Goal: Transaction & Acquisition: Book appointment/travel/reservation

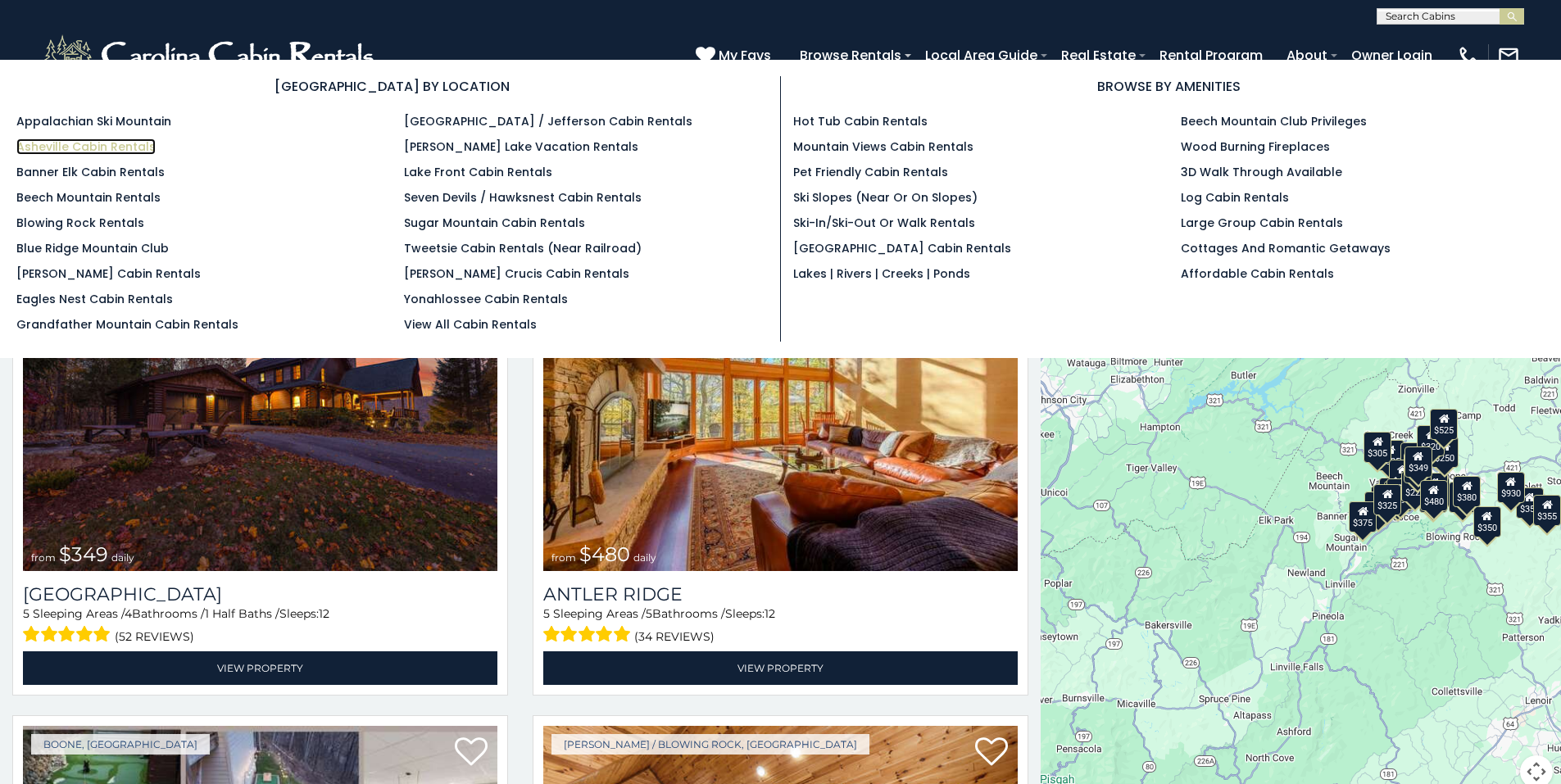
click at [63, 144] on link "Asheville Cabin Rentals" at bounding box center [86, 146] width 139 height 17
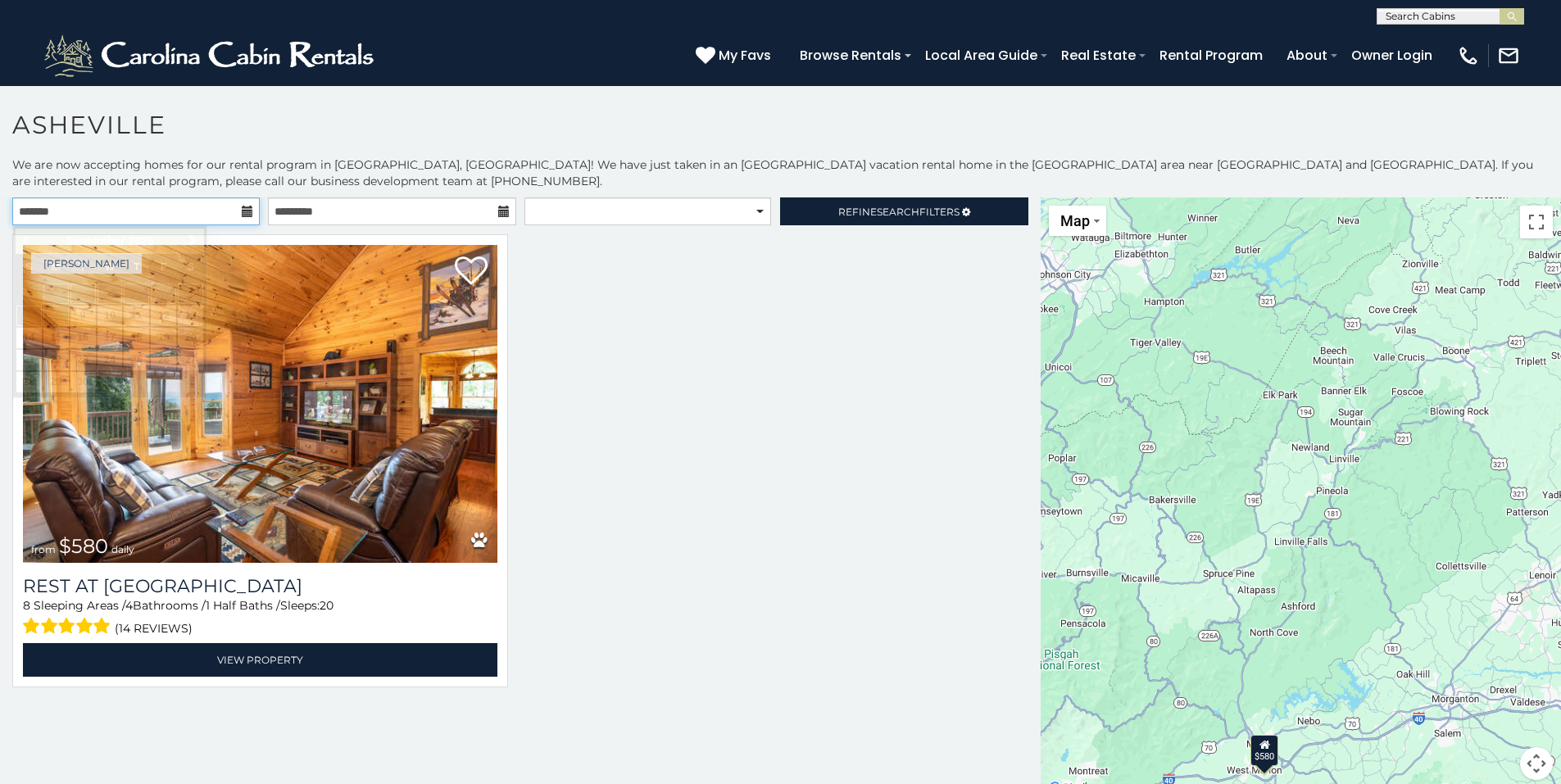
click at [77, 211] on input "text" at bounding box center [136, 211] width 248 height 28
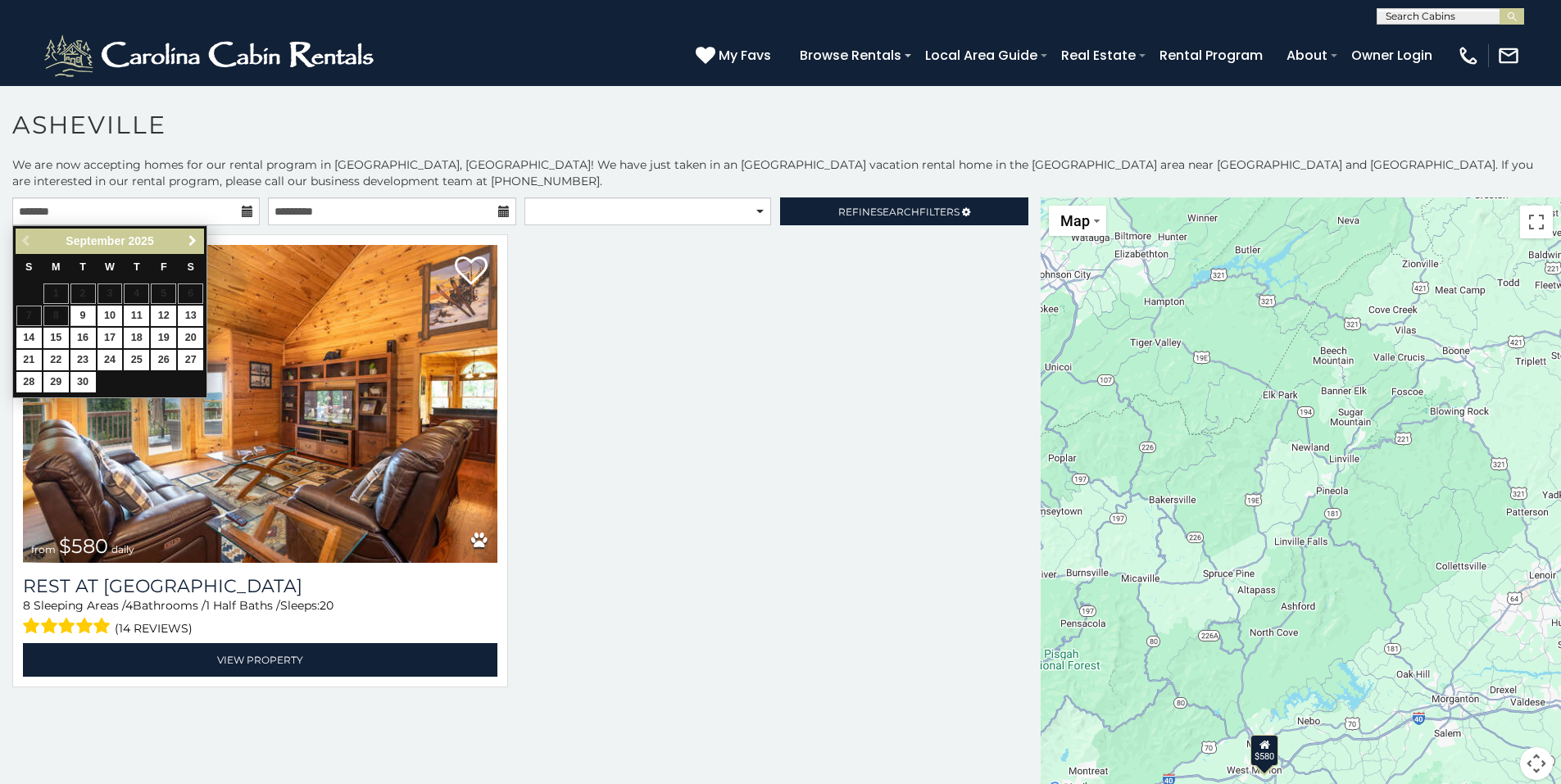
click at [190, 242] on span "Next" at bounding box center [192, 241] width 13 height 13
click at [31, 382] on link "28" at bounding box center [29, 382] width 25 height 21
type input "**********"
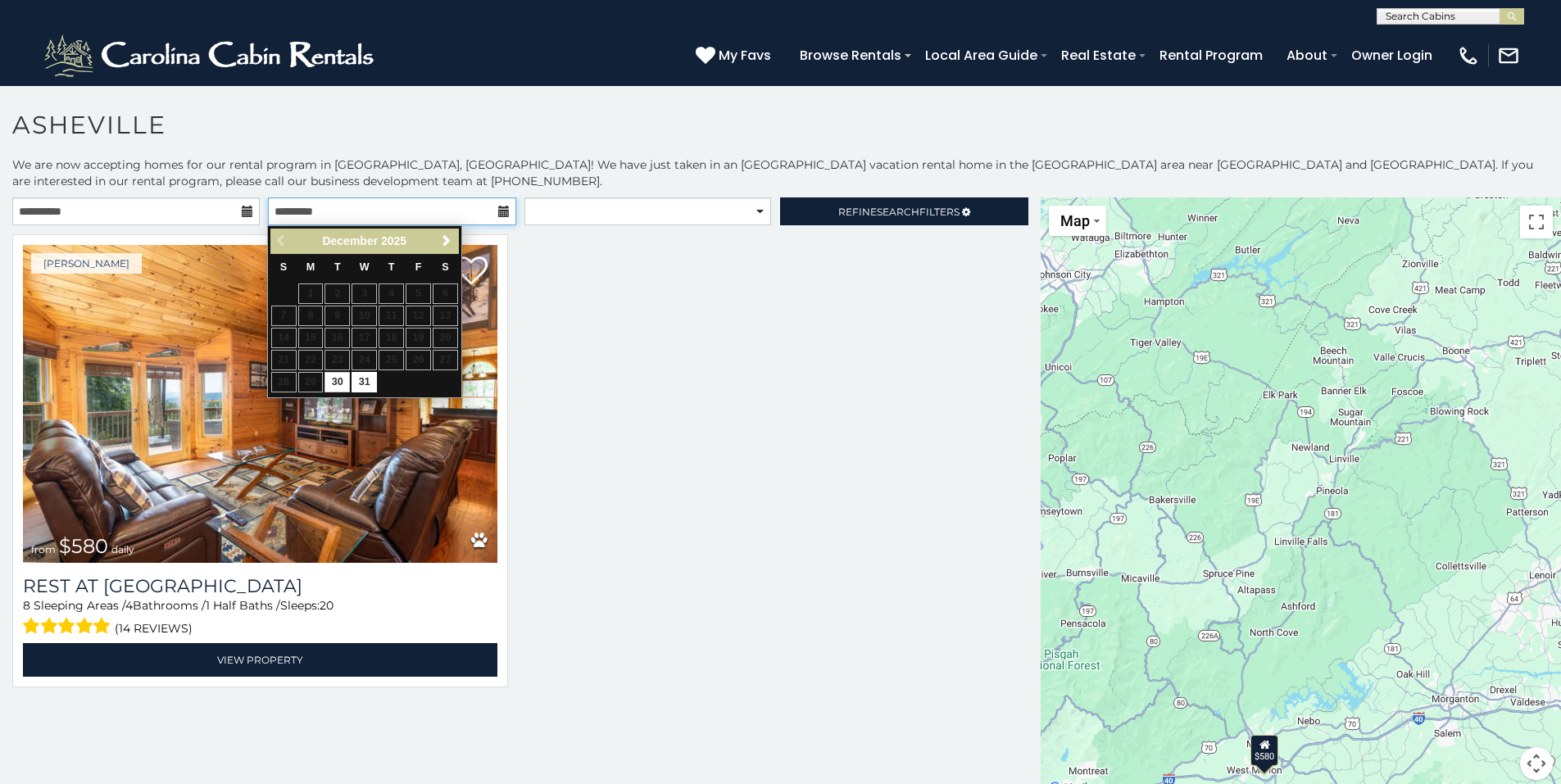
click at [295, 213] on input "text" at bounding box center [391, 211] width 248 height 28
click at [445, 239] on span "Next" at bounding box center [446, 241] width 13 height 13
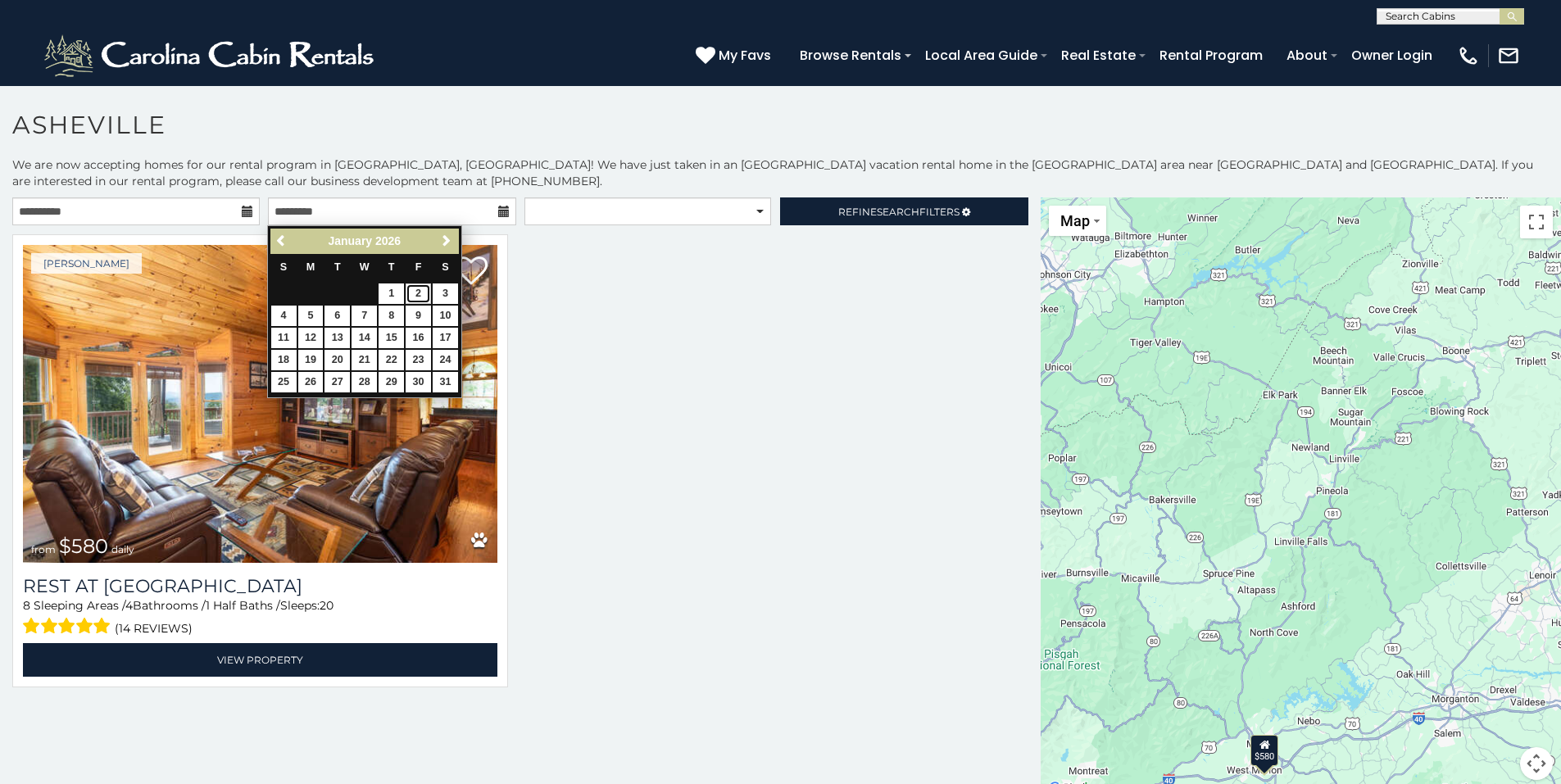
click at [417, 293] on link "2" at bounding box center [417, 294] width 25 height 21
type input "**********"
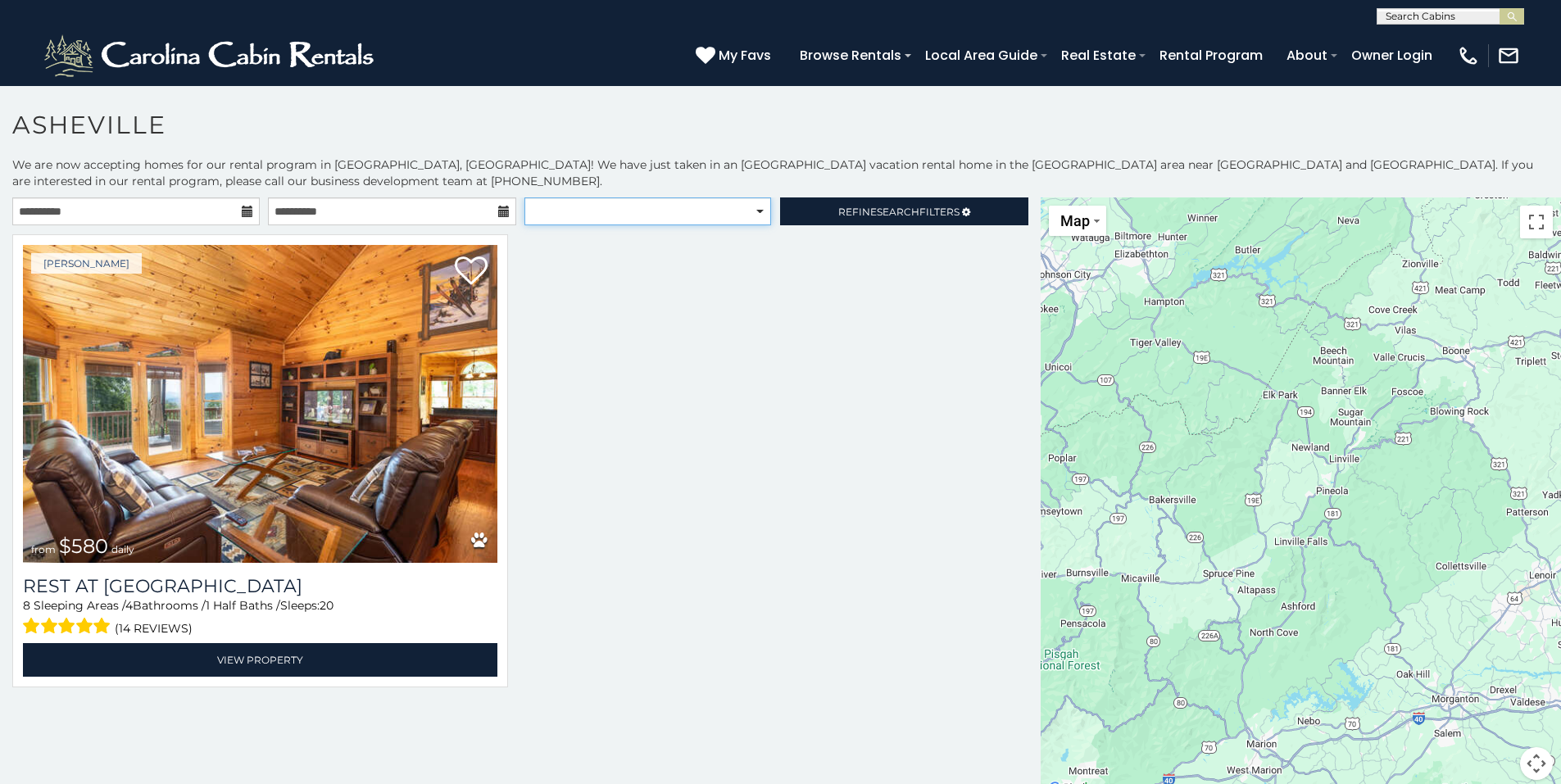
click at [657, 213] on select "**********" at bounding box center [648, 211] width 247 height 28
drag, startPoint x: 659, startPoint y: 214, endPoint x: 670, endPoint y: 214, distance: 11.0
click at [659, 214] on select "**********" at bounding box center [648, 211] width 247 height 28
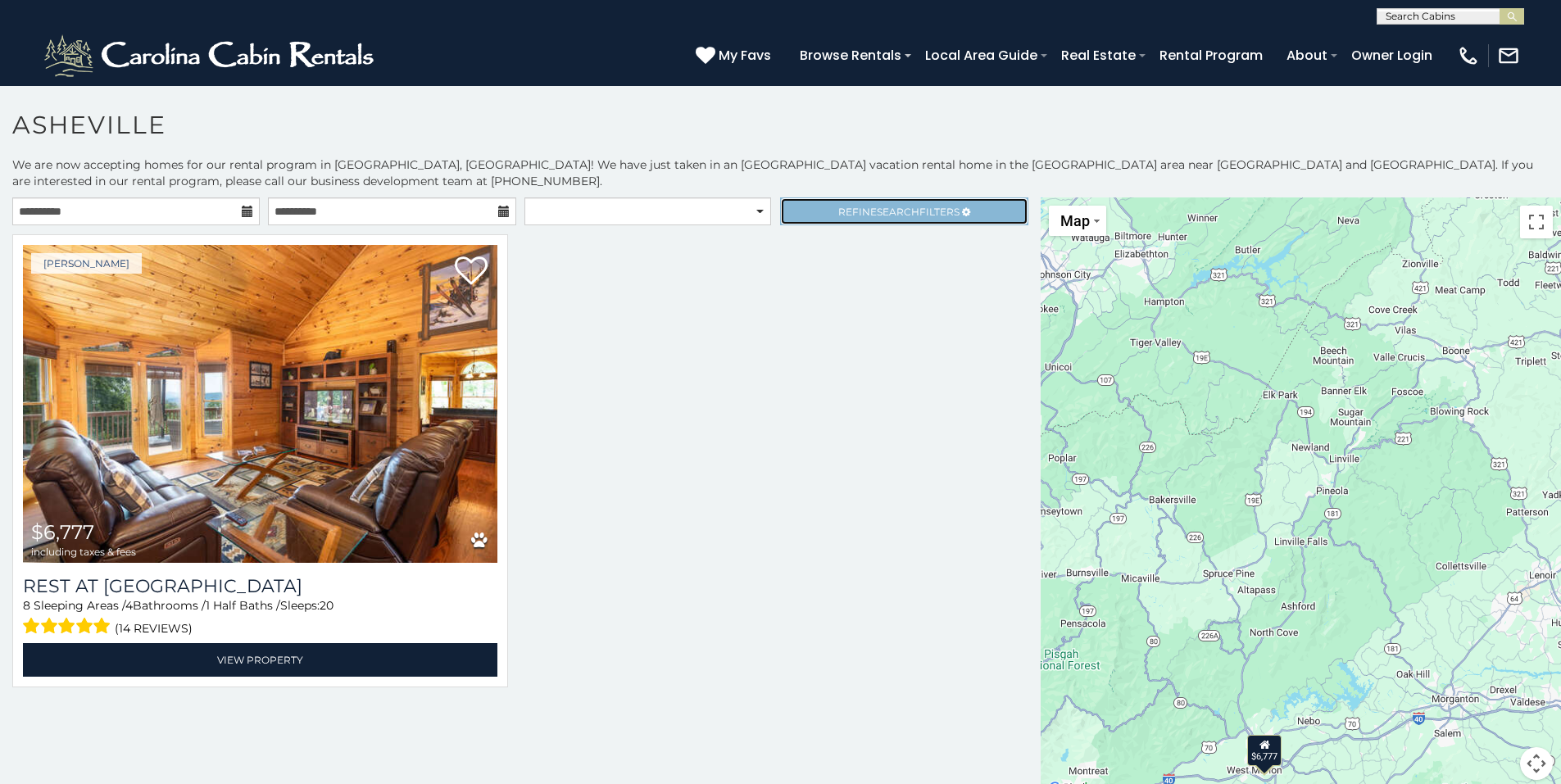
click at [858, 216] on span "Refine Search Filters" at bounding box center [898, 212] width 121 height 12
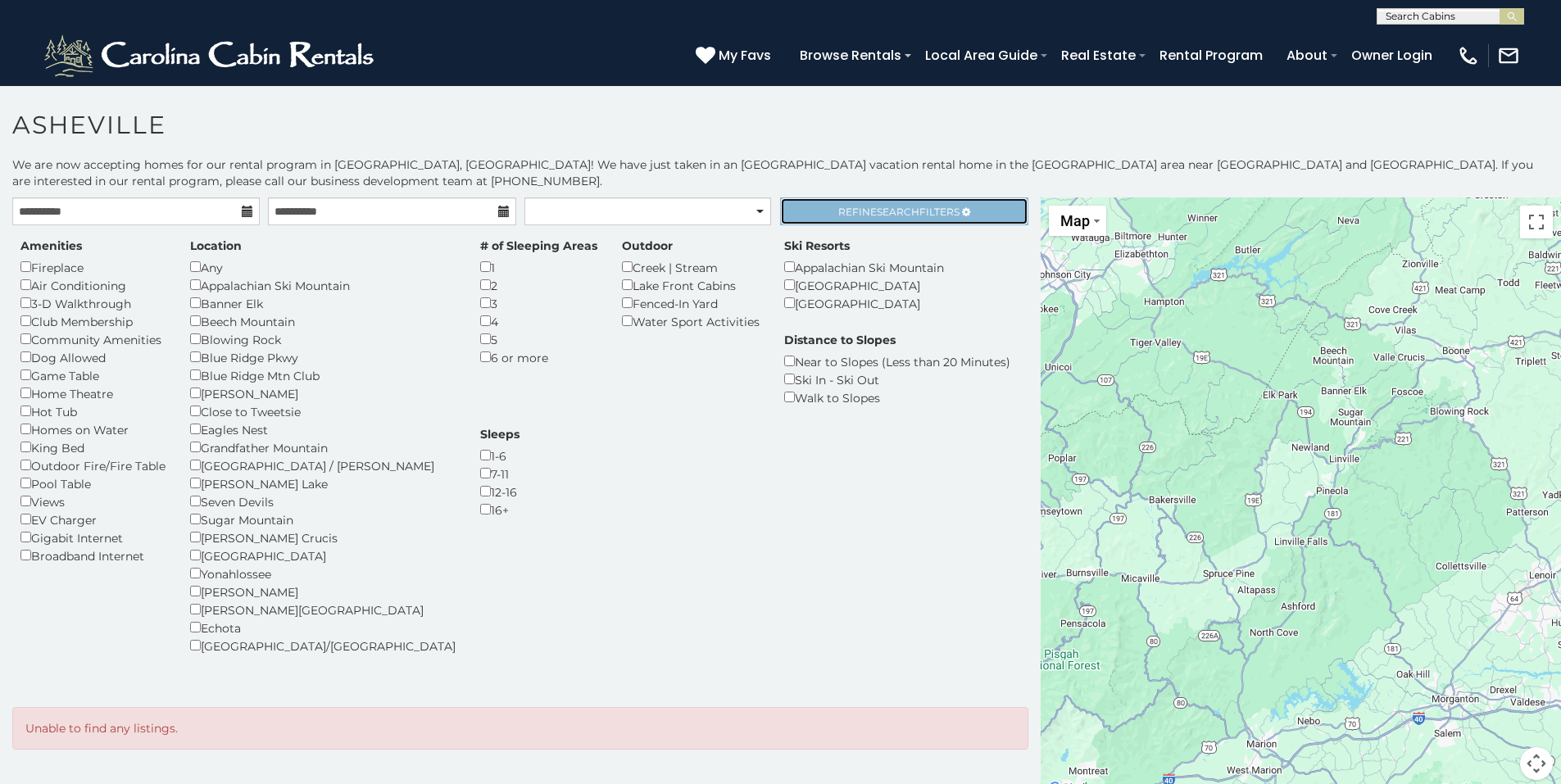
click at [862, 210] on span "Refine Search Filters" at bounding box center [898, 212] width 121 height 12
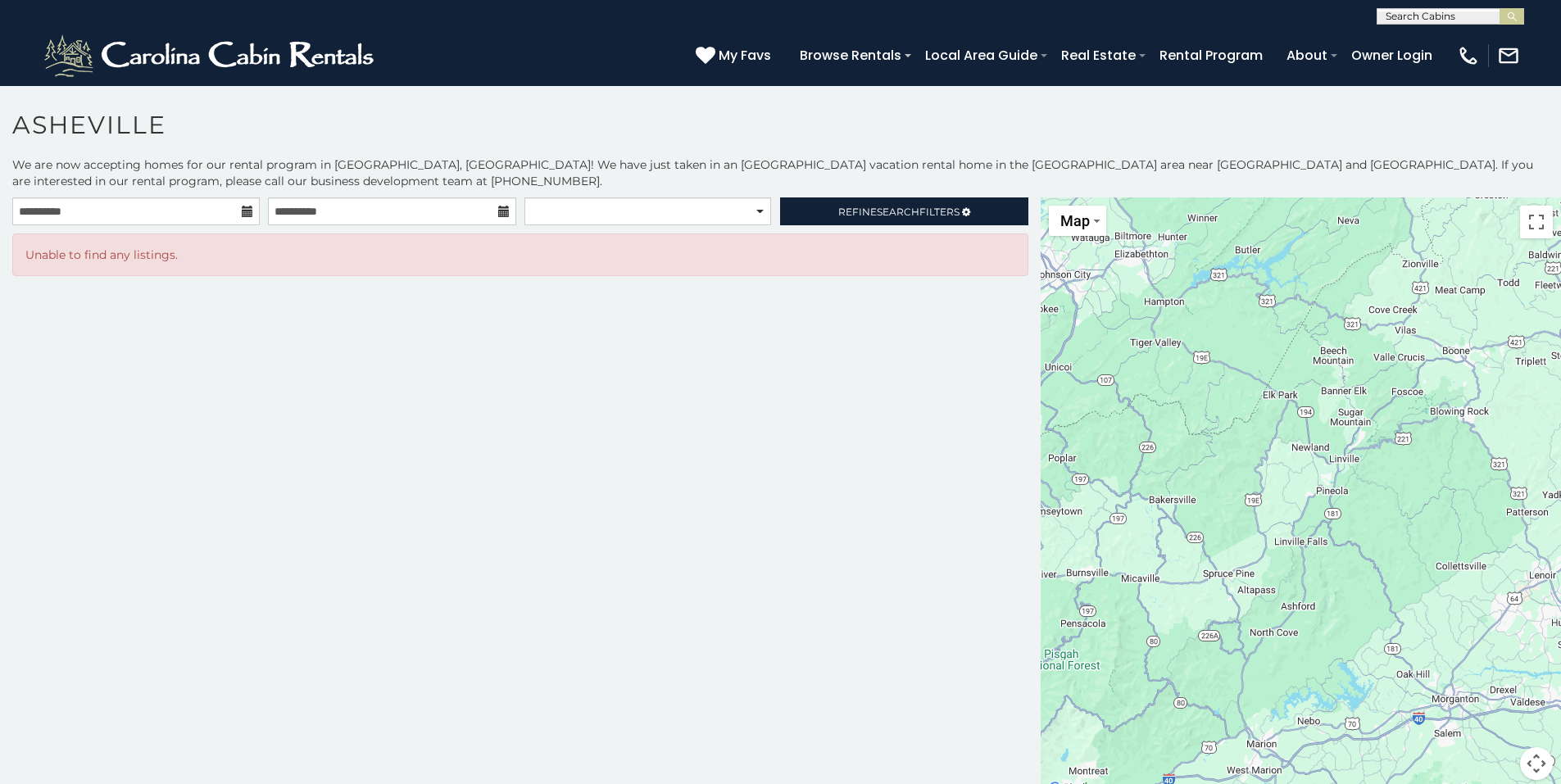
click at [877, 490] on div "**********" at bounding box center [520, 498] width 1041 height 602
click at [919, 213] on span "Refine Search Filters" at bounding box center [898, 212] width 121 height 12
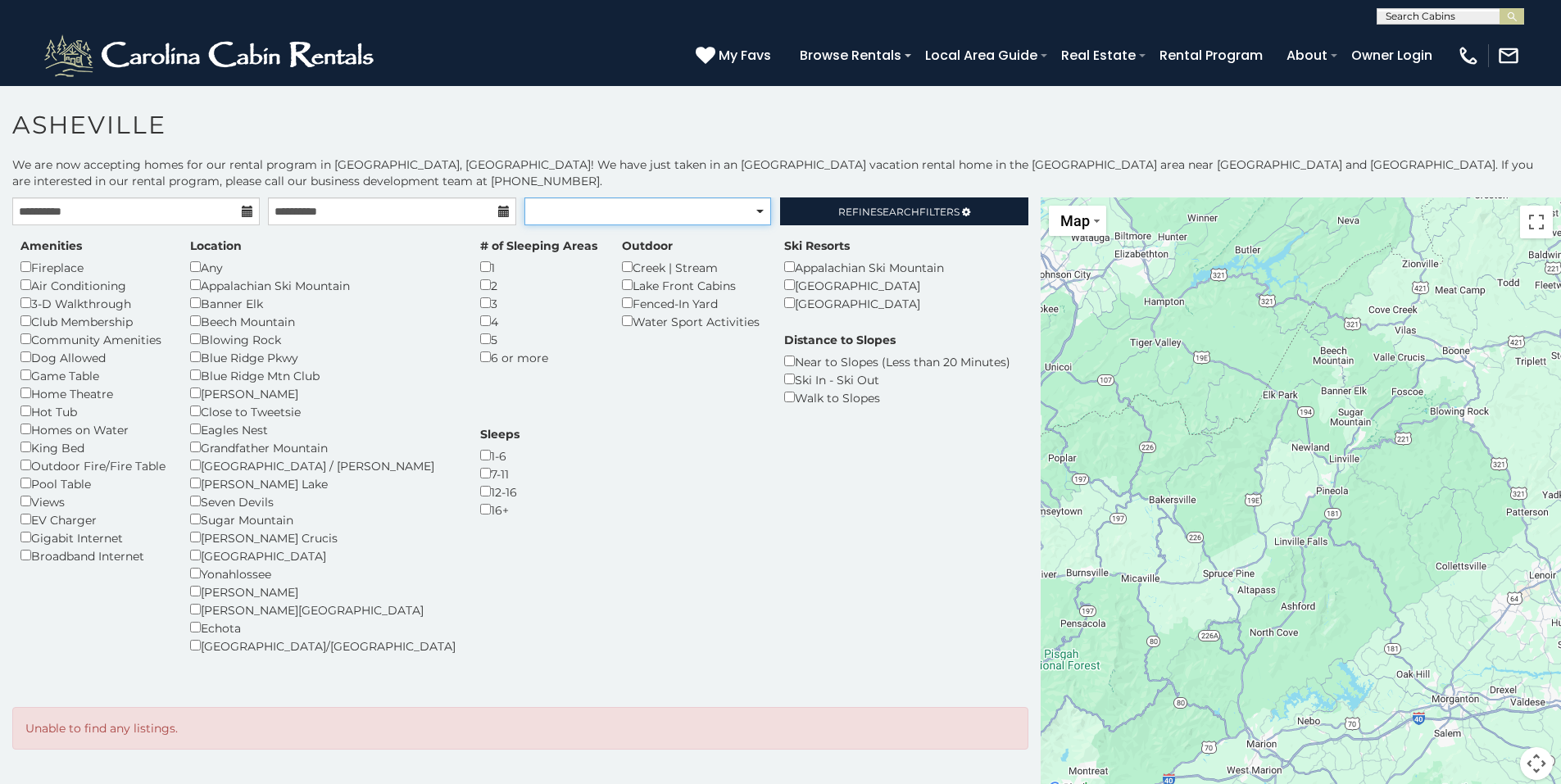
click at [757, 214] on select "**********" at bounding box center [648, 211] width 247 height 28
select select "******"
click at [524, 197] on select "**********" at bounding box center [648, 211] width 247 height 28
click at [919, 212] on span "Refine Search Filters" at bounding box center [898, 212] width 121 height 12
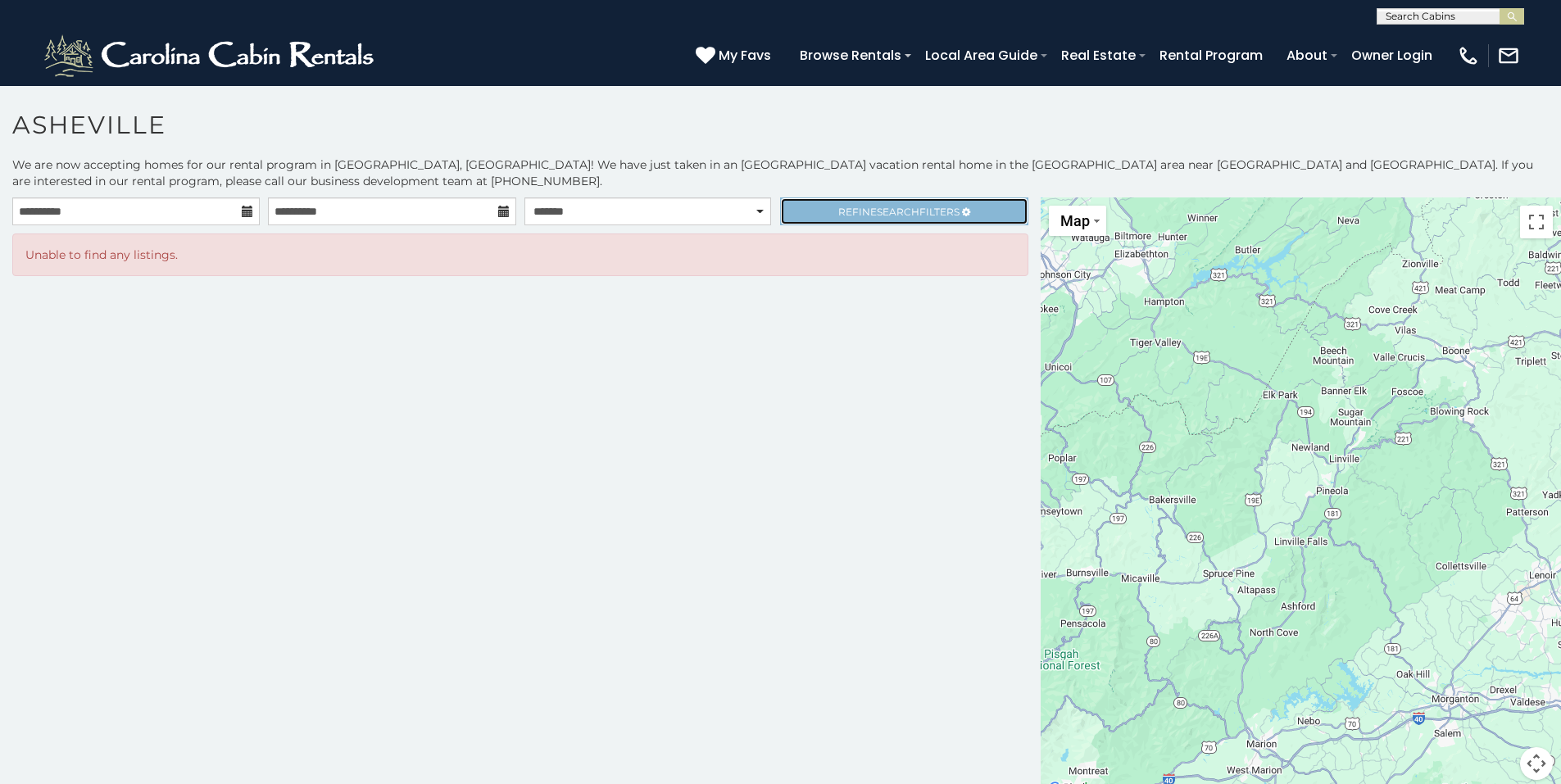
click at [919, 212] on span "Refine Search Filters" at bounding box center [898, 212] width 121 height 12
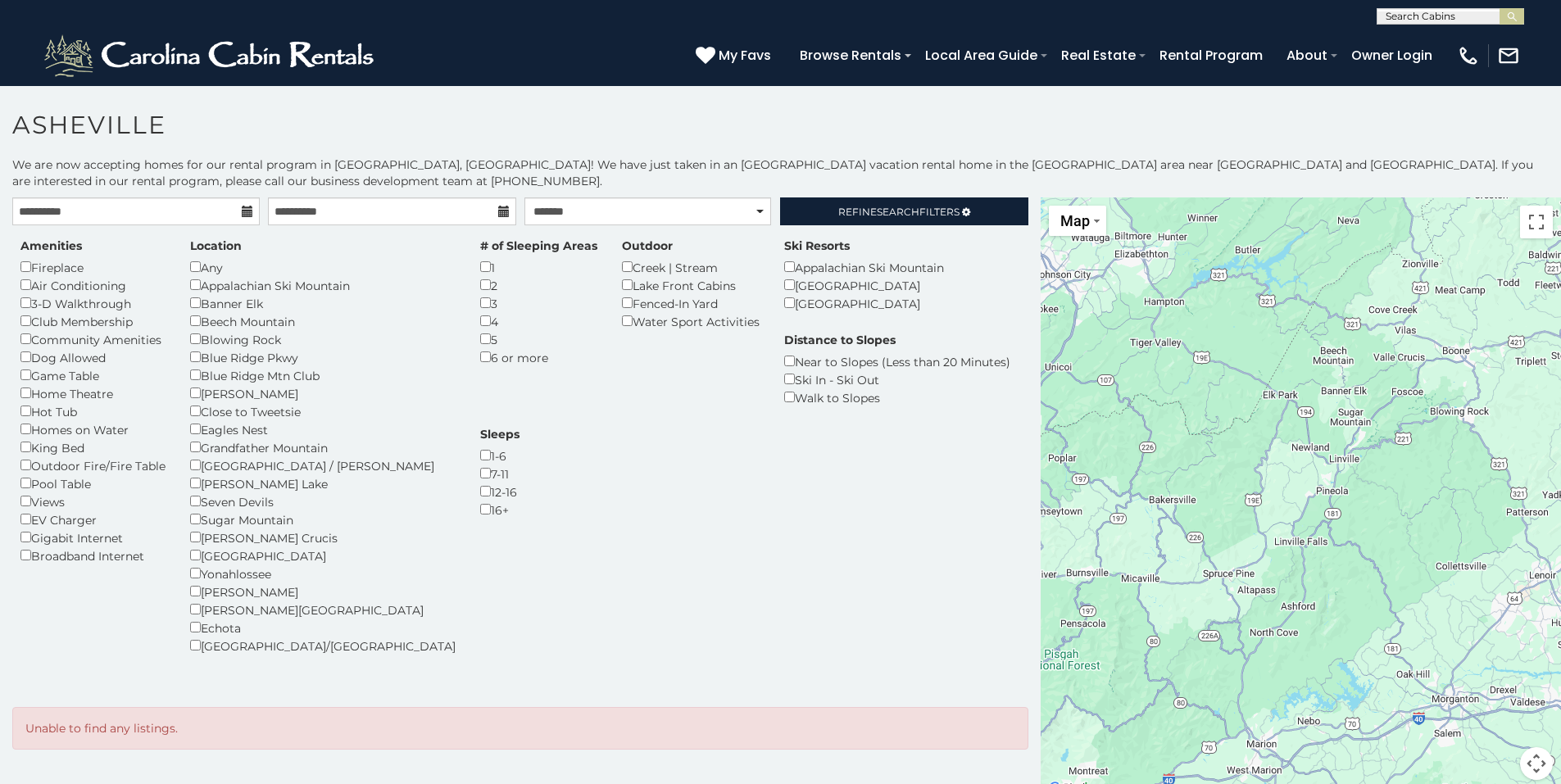
click at [623, 576] on div "Amenities Fireplace Air Conditioning 3-D Walkthrough Club Membership Community …" at bounding box center [520, 455] width 1024 height 436
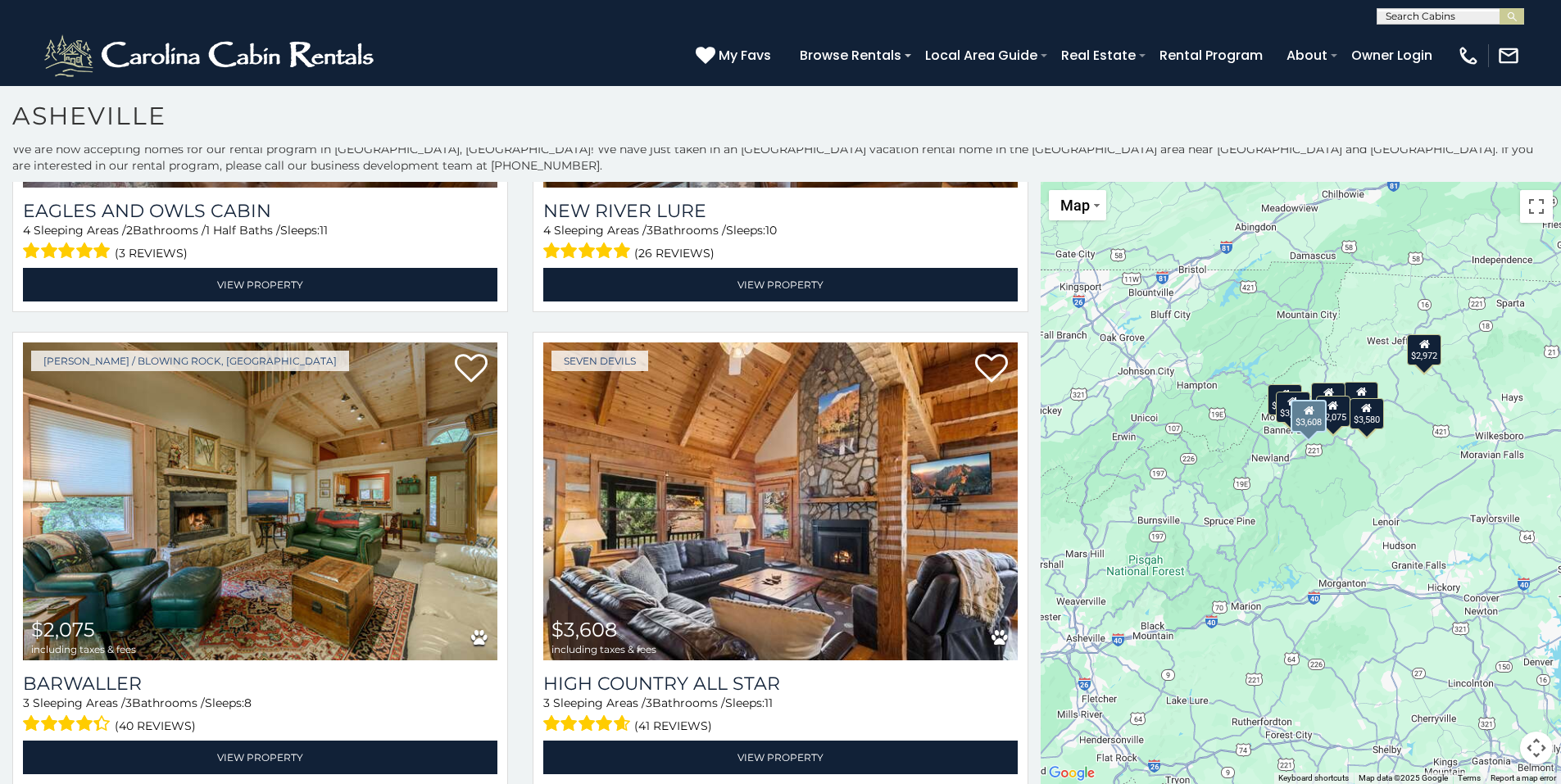
scroll to position [1781, 0]
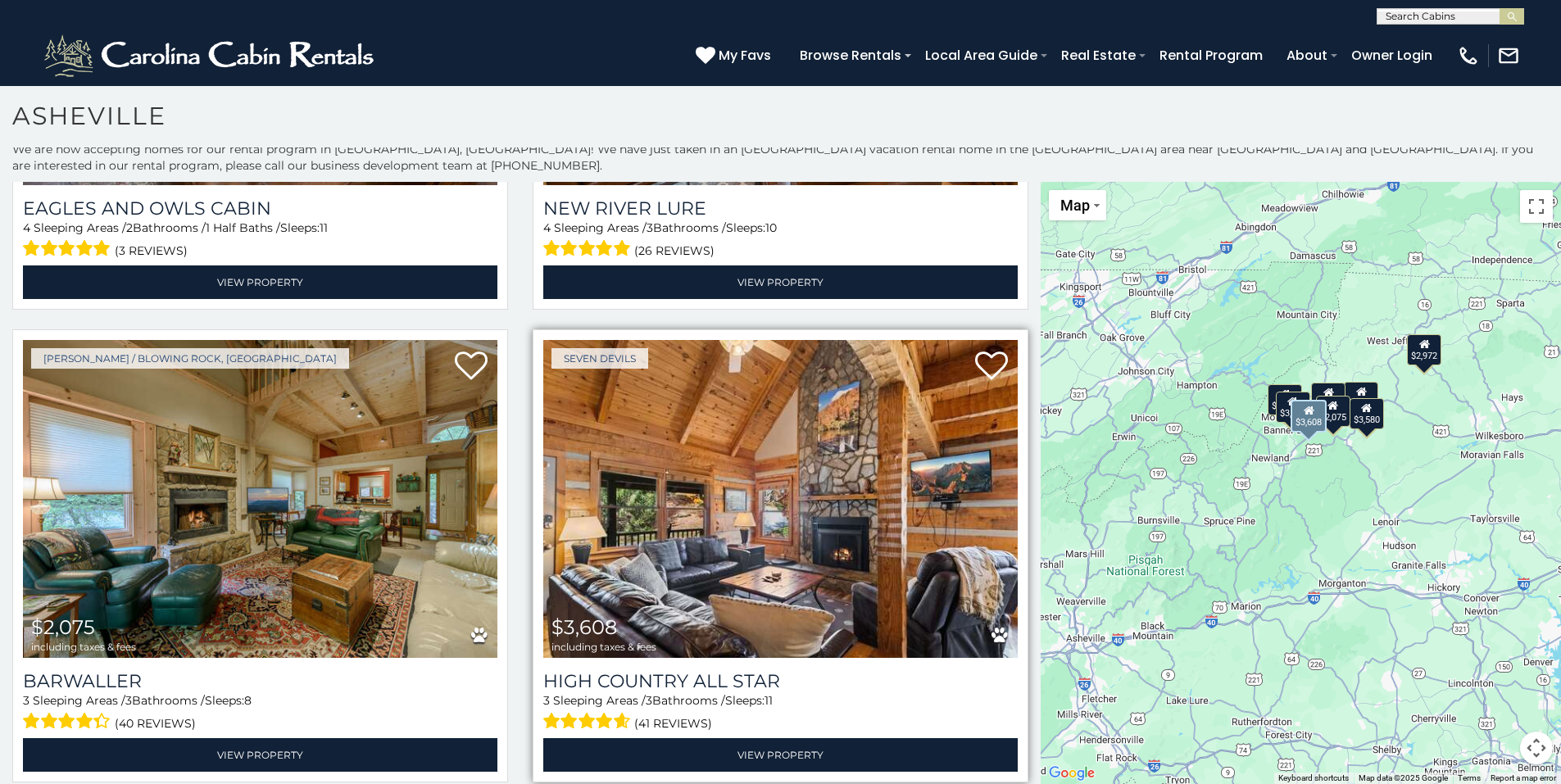
click at [703, 570] on img at bounding box center [781, 499] width 475 height 318
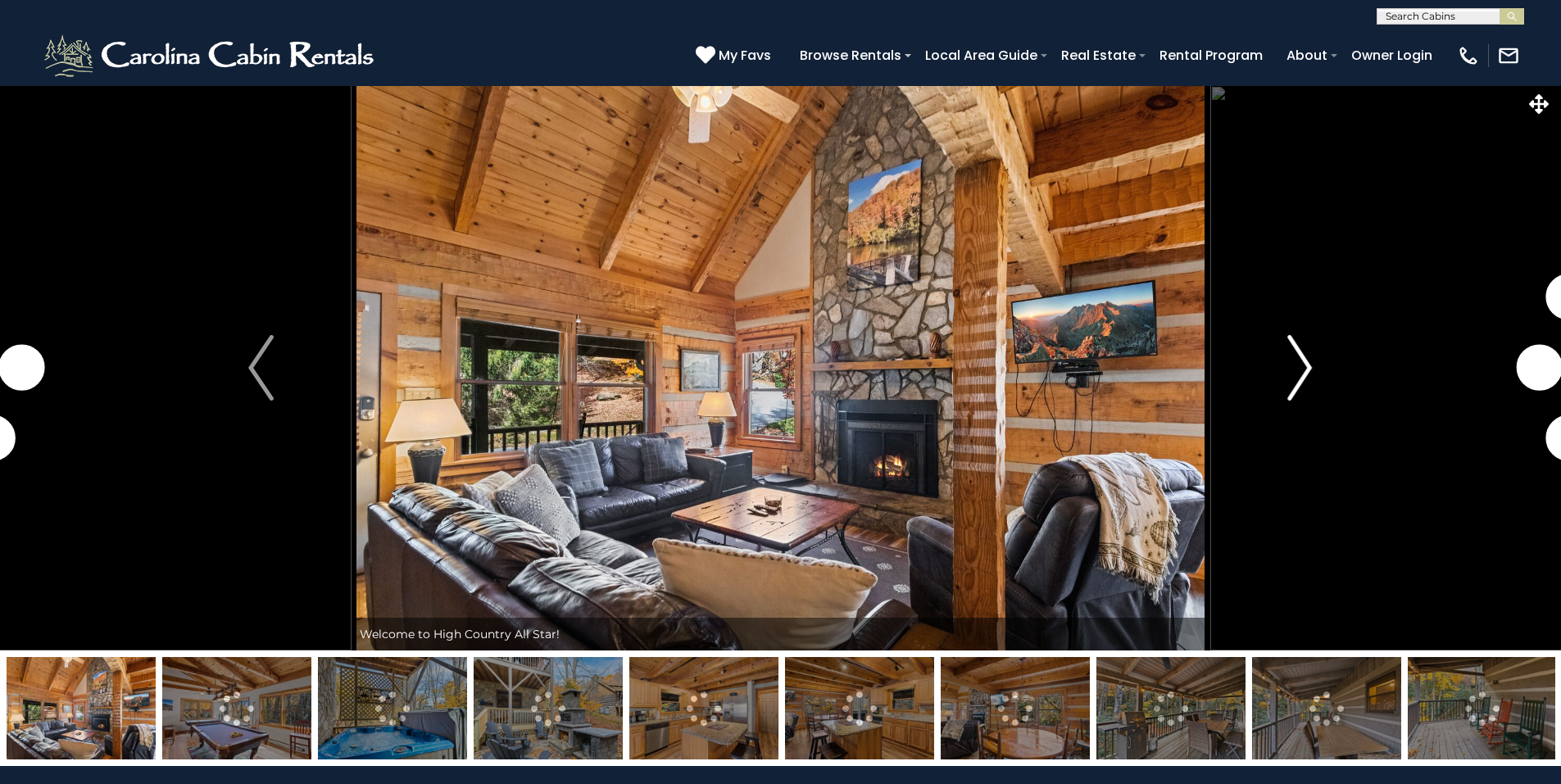
click at [1304, 364] on img "Next" at bounding box center [1299, 367] width 24 height 65
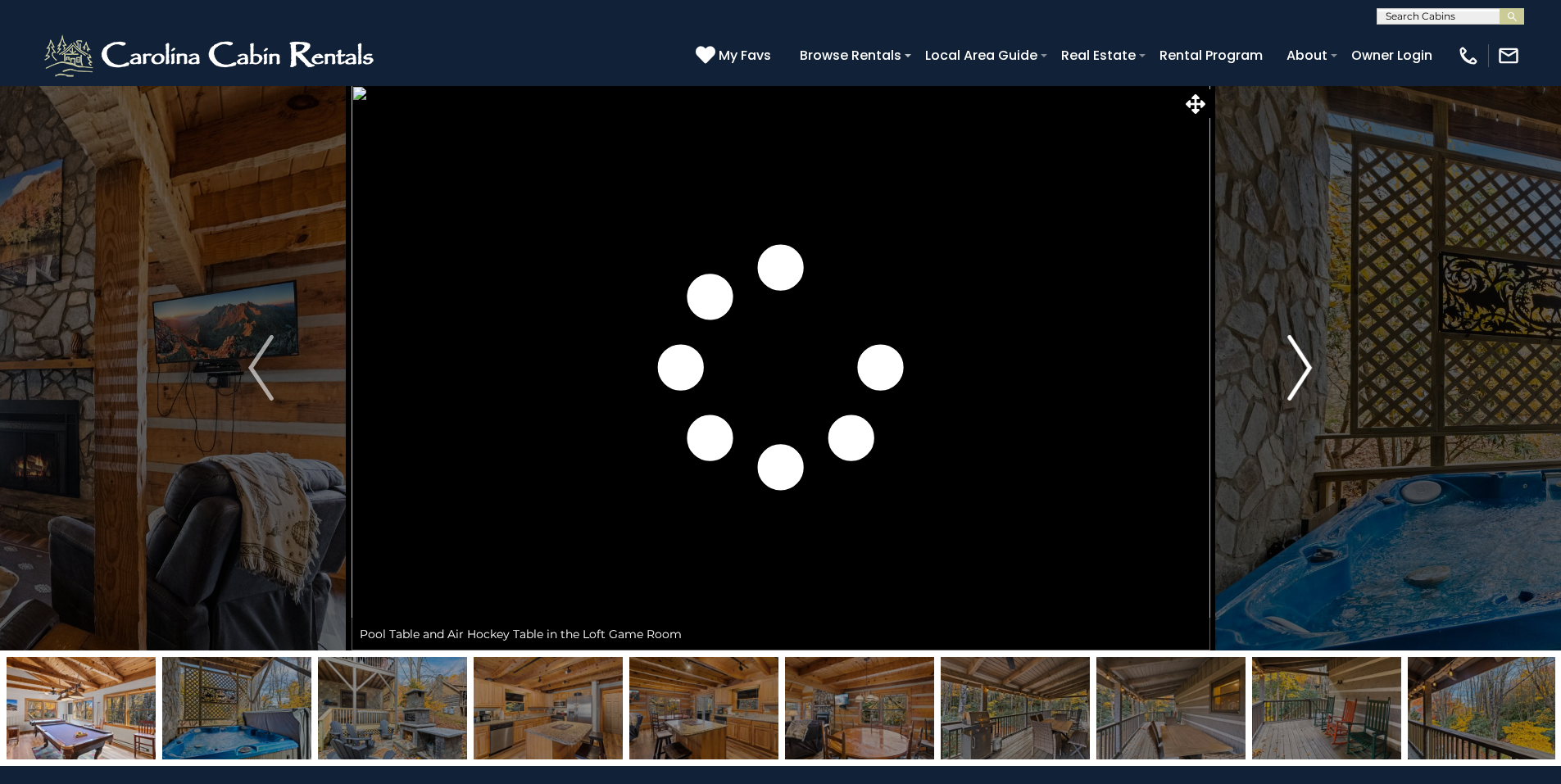
click at [1304, 365] on img "Next" at bounding box center [1299, 367] width 24 height 65
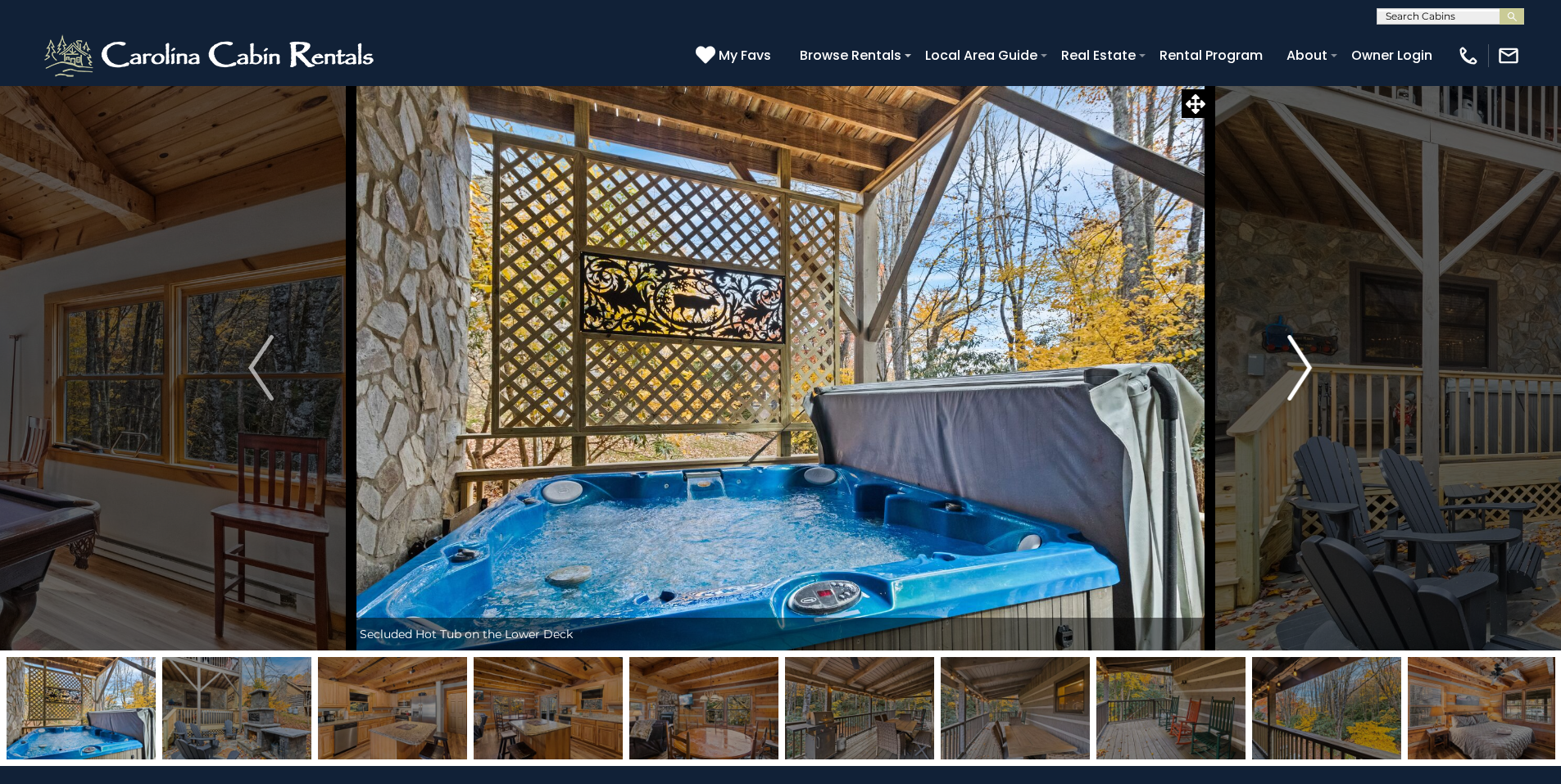
click at [1304, 365] on img "Next" at bounding box center [1299, 367] width 24 height 65
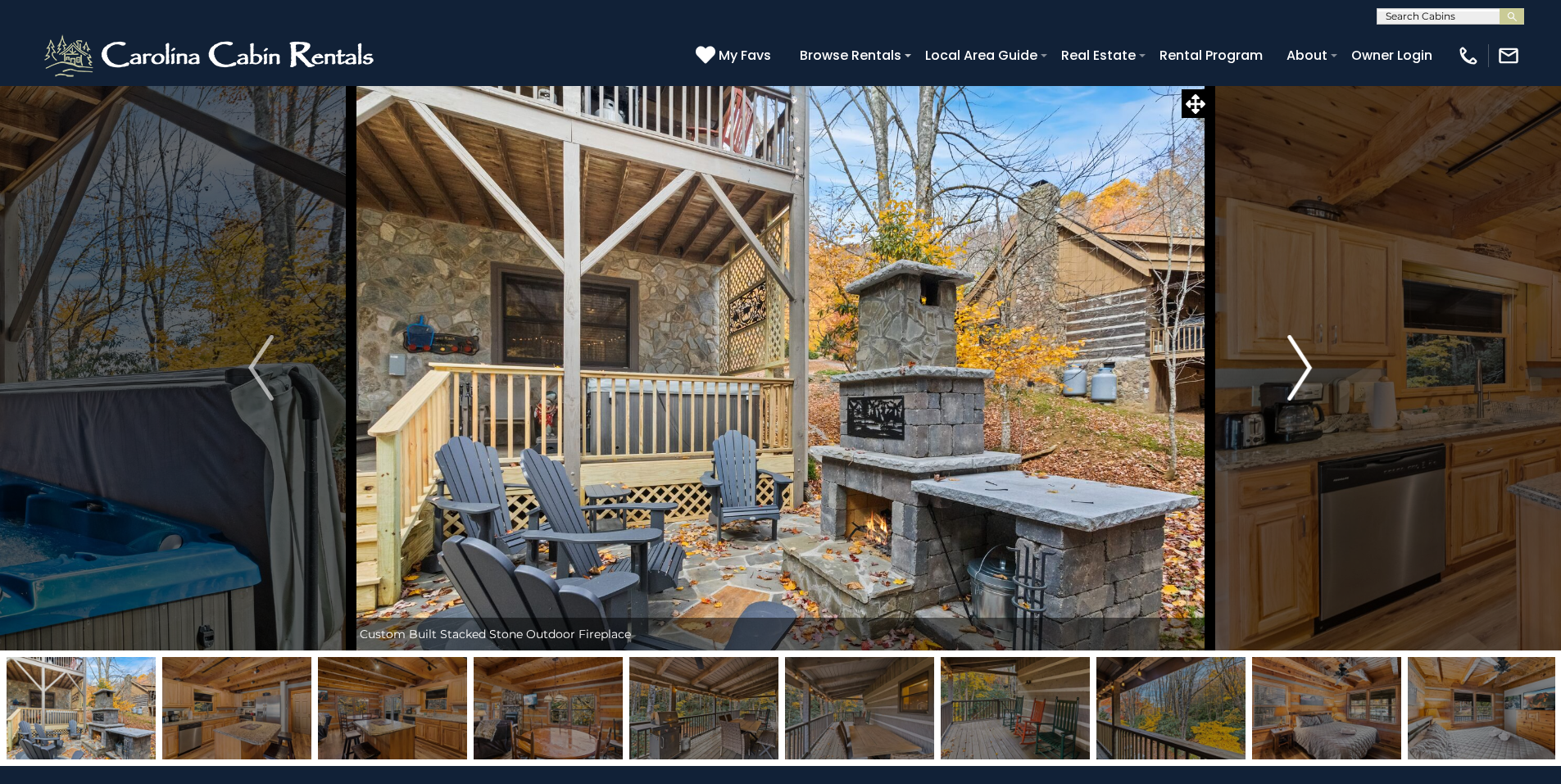
click at [1304, 365] on img "Next" at bounding box center [1299, 367] width 24 height 65
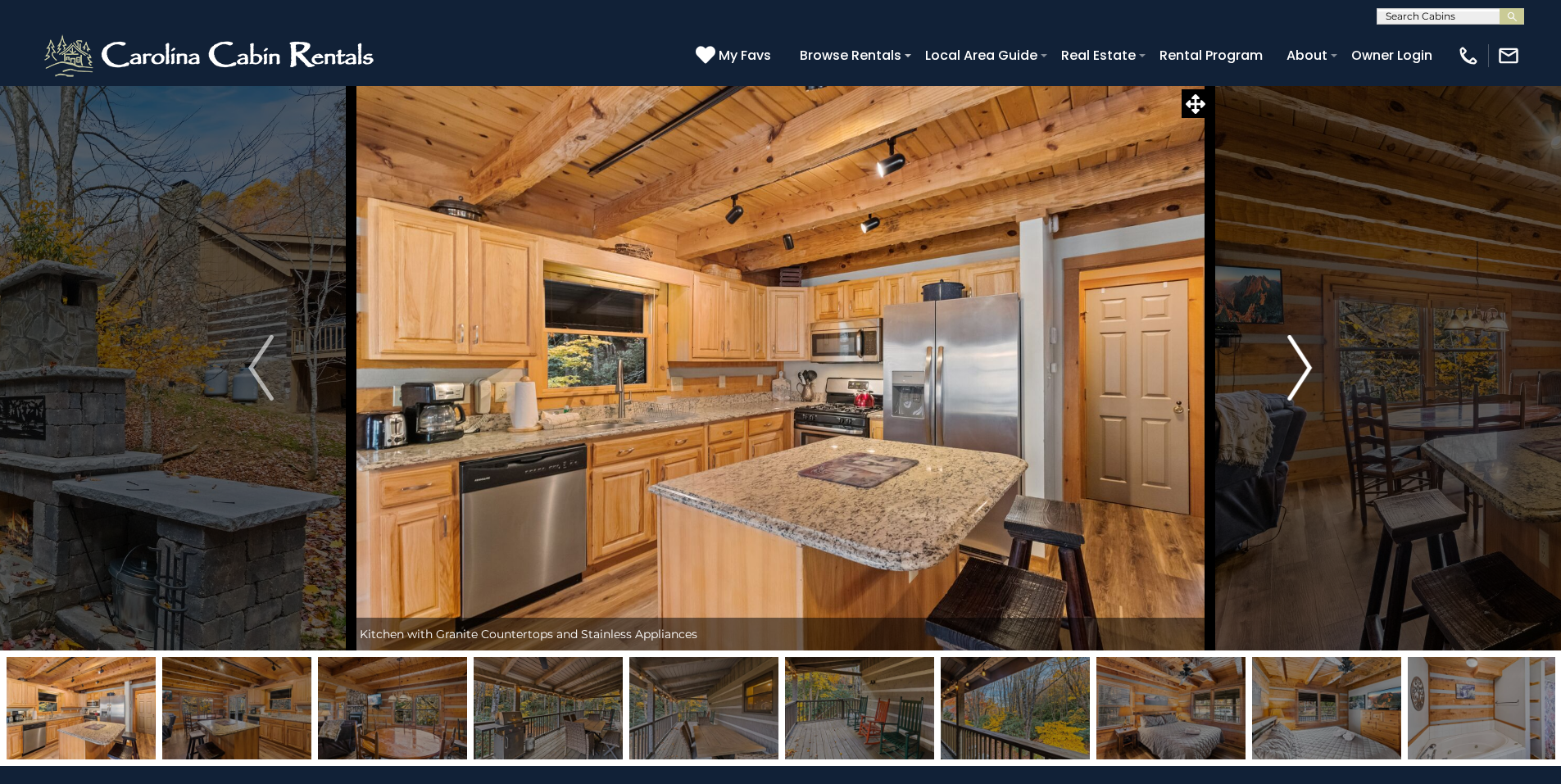
click at [1304, 365] on img "Next" at bounding box center [1299, 367] width 24 height 65
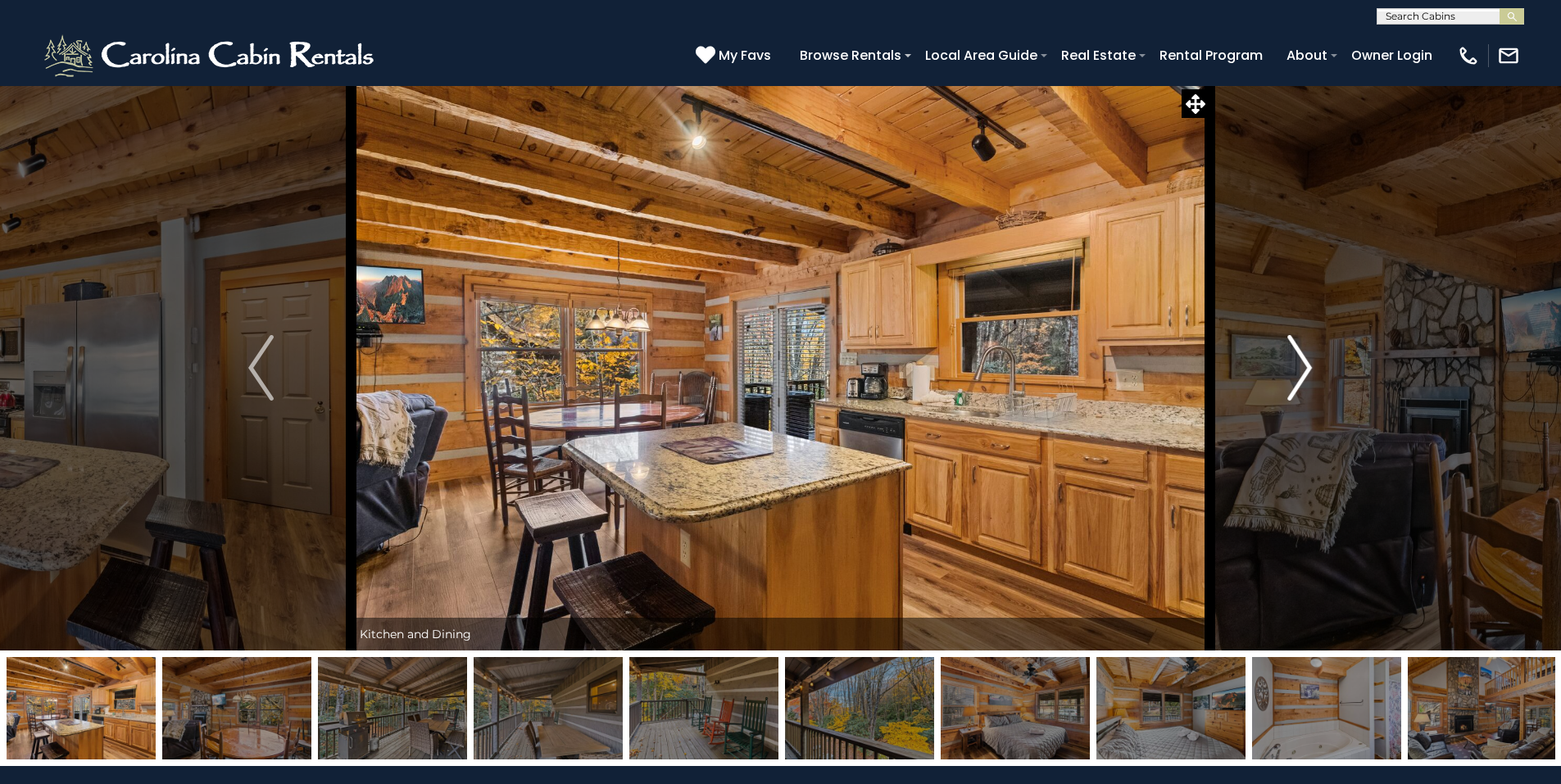
click at [1304, 365] on img "Next" at bounding box center [1299, 367] width 24 height 65
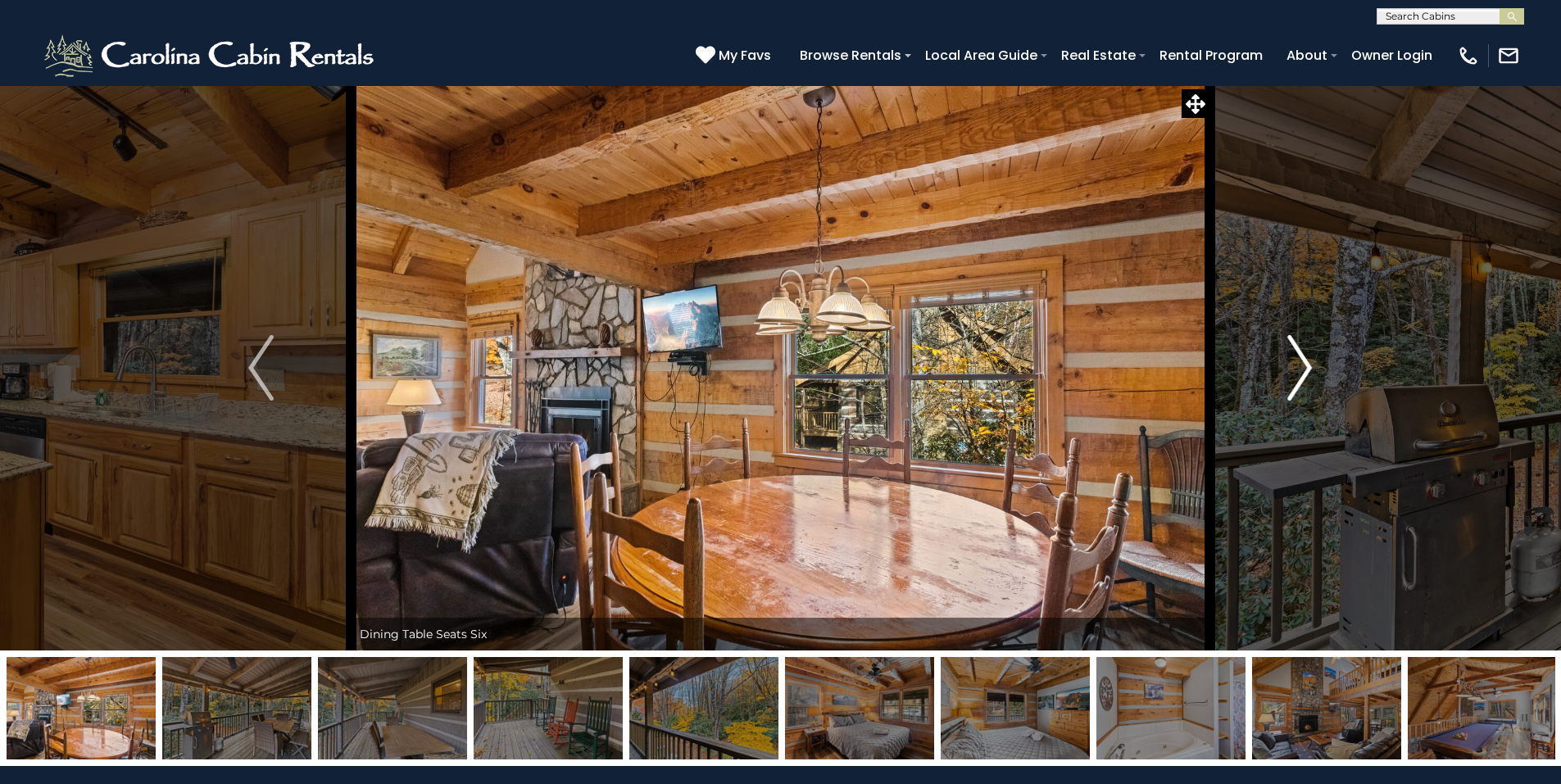
click at [1304, 365] on img "Next" at bounding box center [1299, 367] width 24 height 65
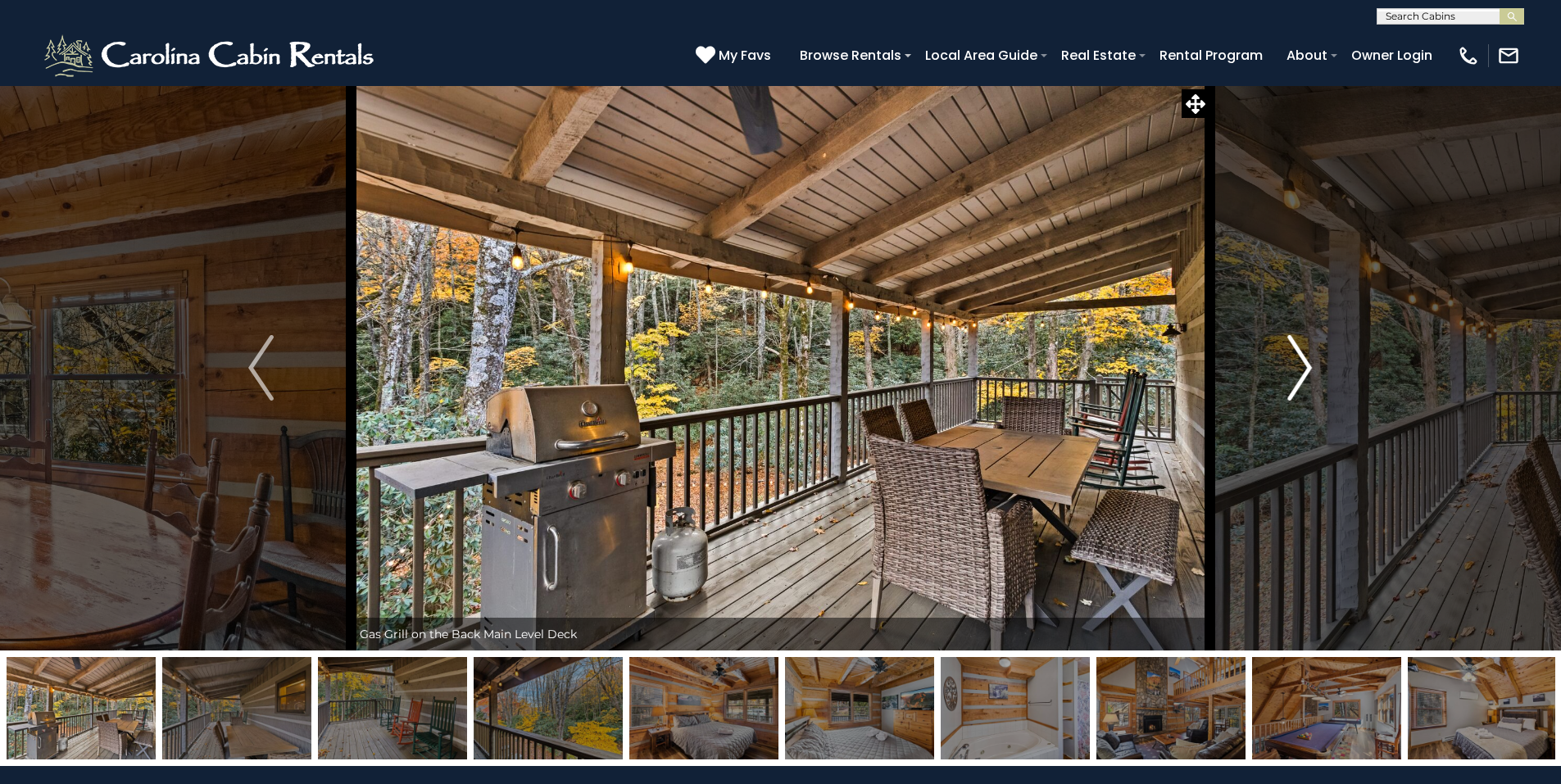
click at [1304, 365] on img "Next" at bounding box center [1299, 367] width 24 height 65
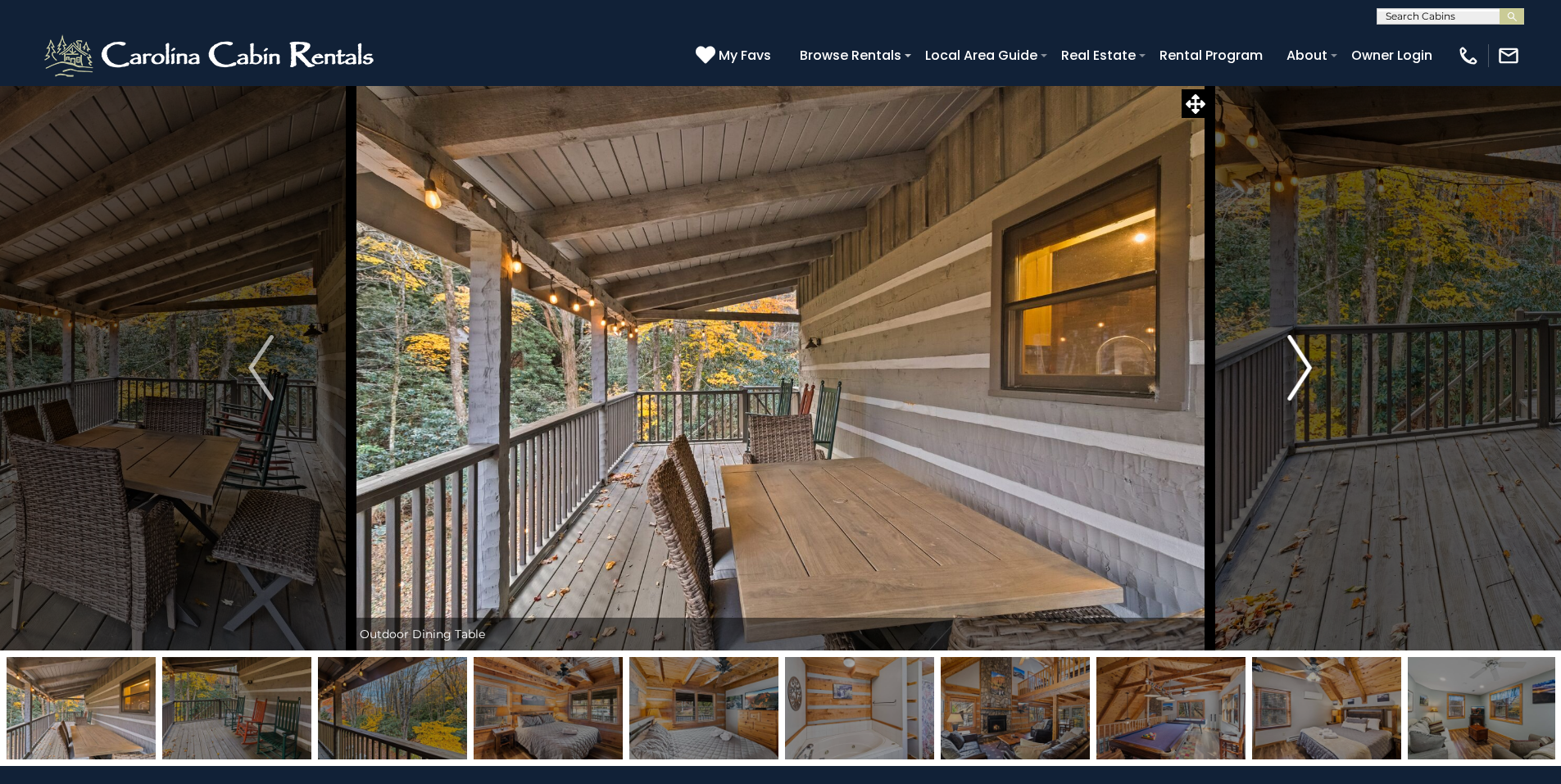
click at [1304, 365] on img "Next" at bounding box center [1299, 367] width 24 height 65
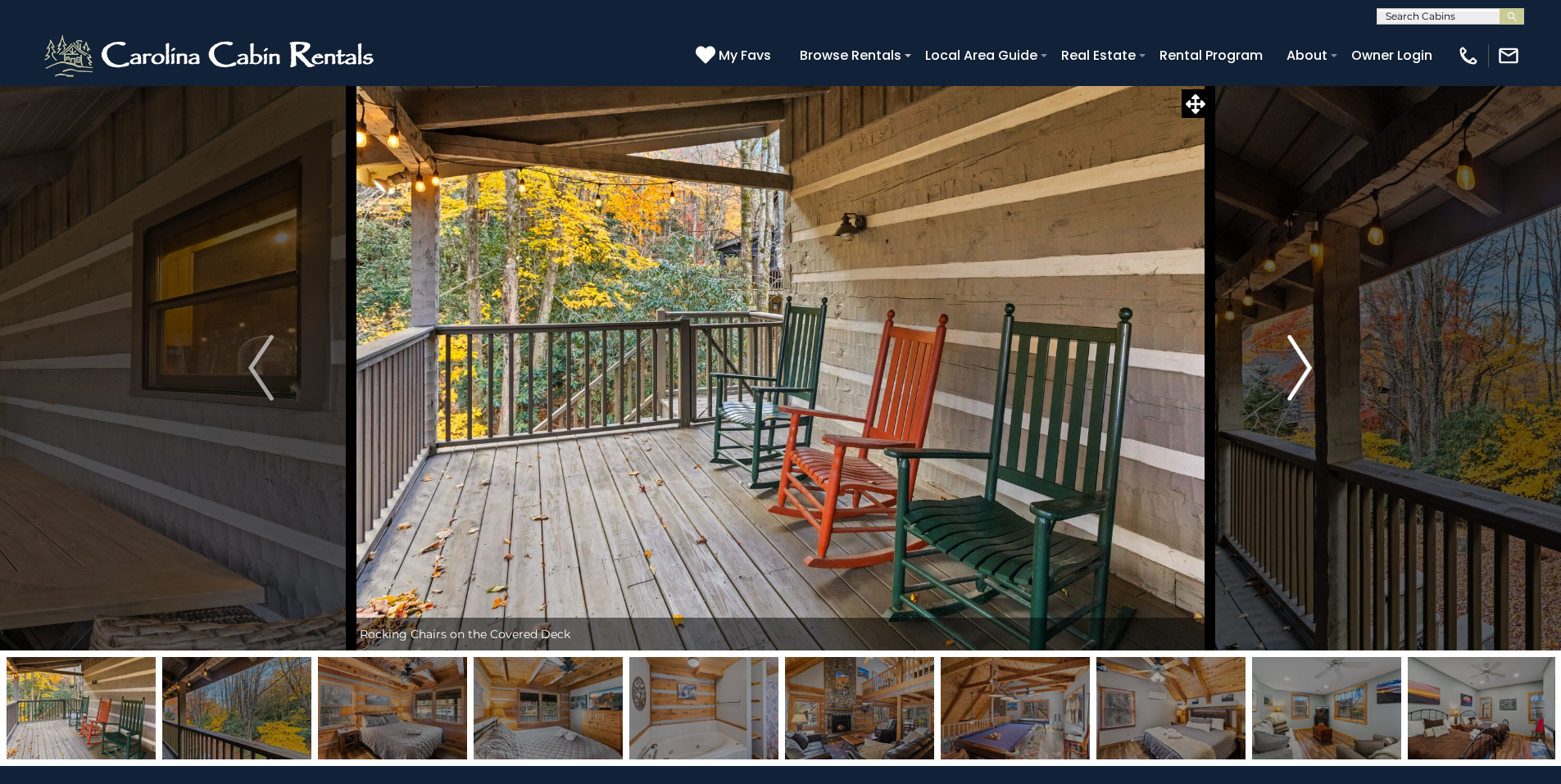
click at [1304, 365] on img "Next" at bounding box center [1299, 367] width 24 height 65
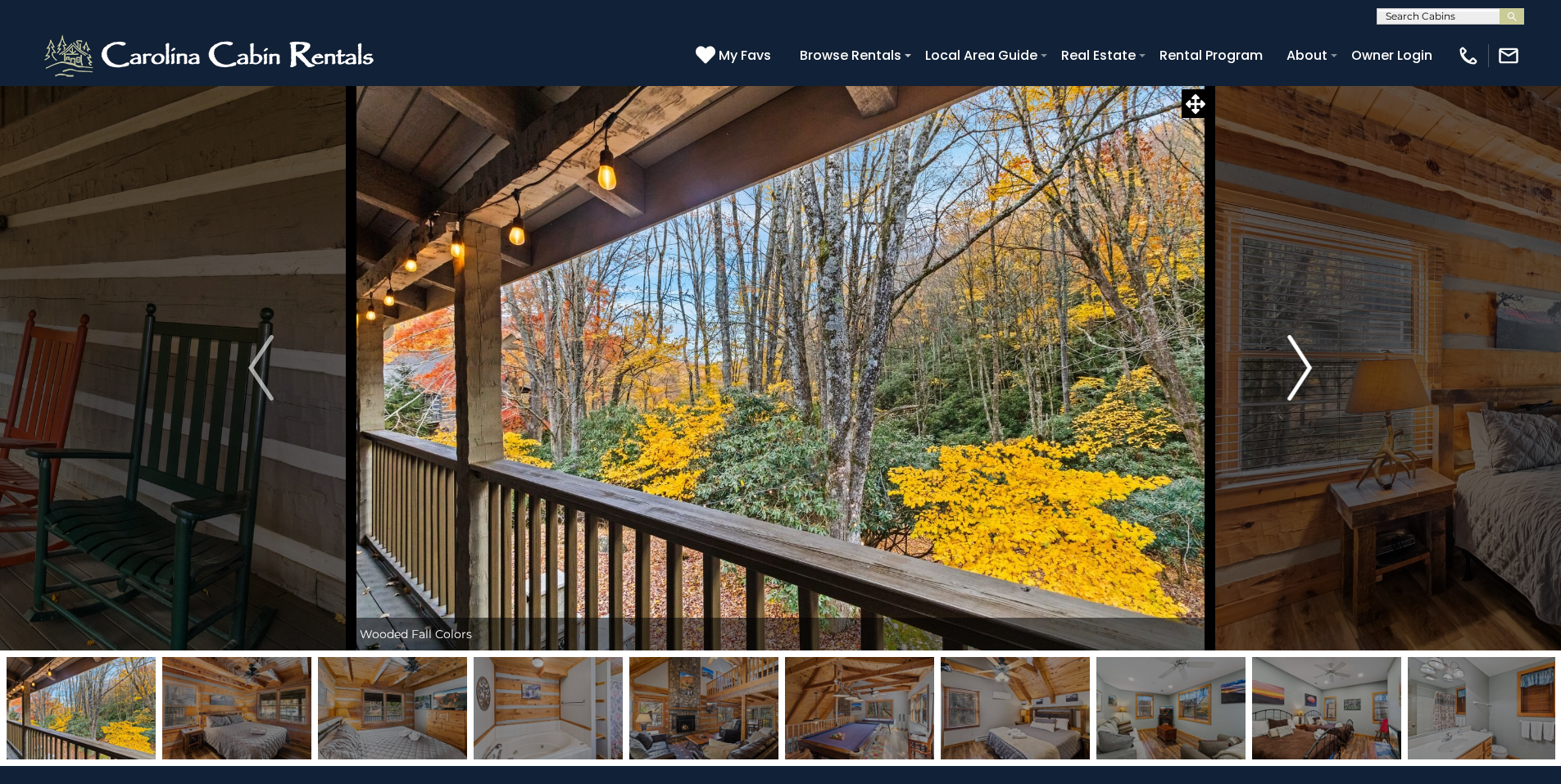
click at [1304, 365] on img "Next" at bounding box center [1299, 367] width 24 height 65
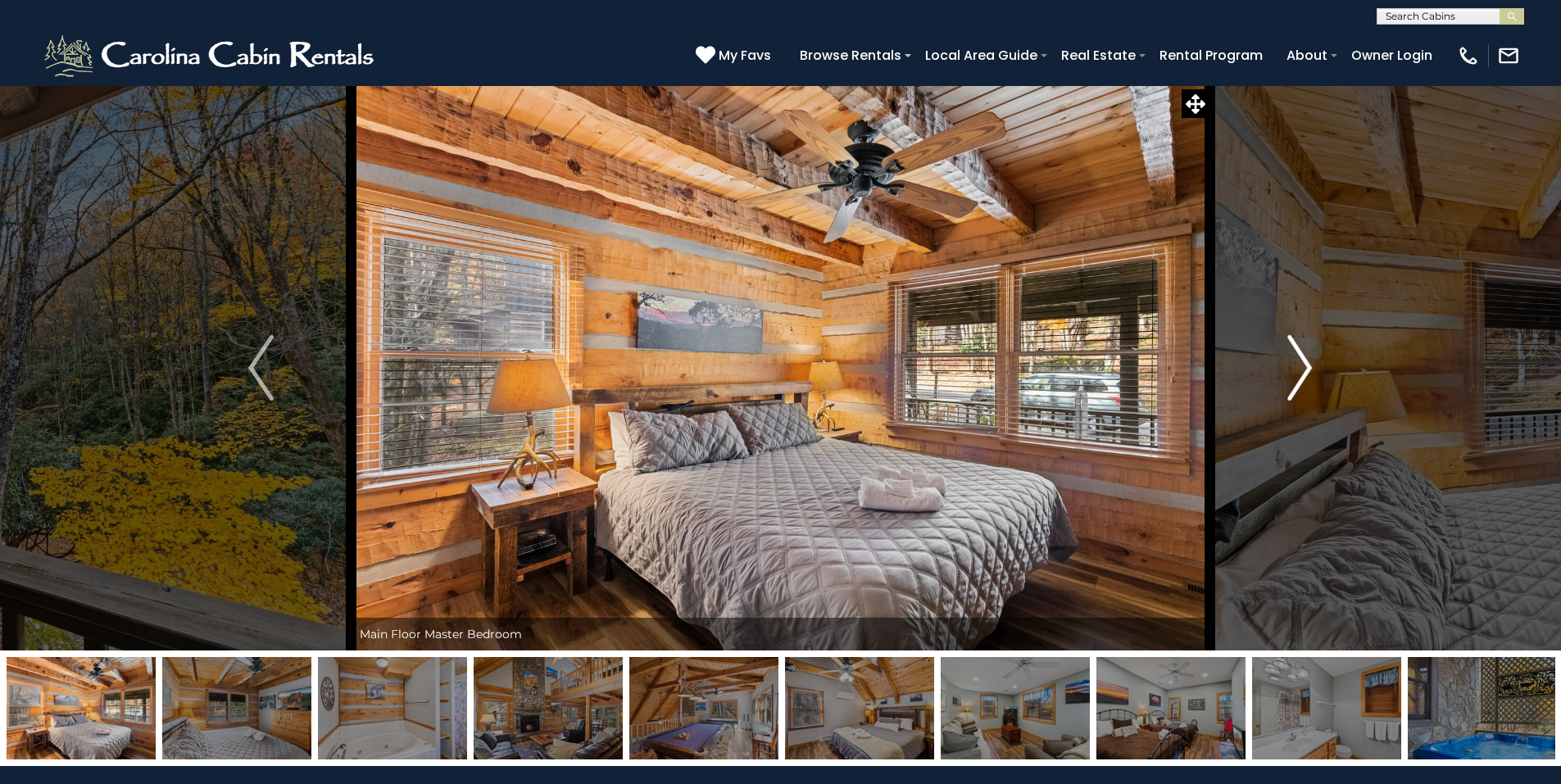
click at [1304, 365] on img "Next" at bounding box center [1299, 367] width 24 height 65
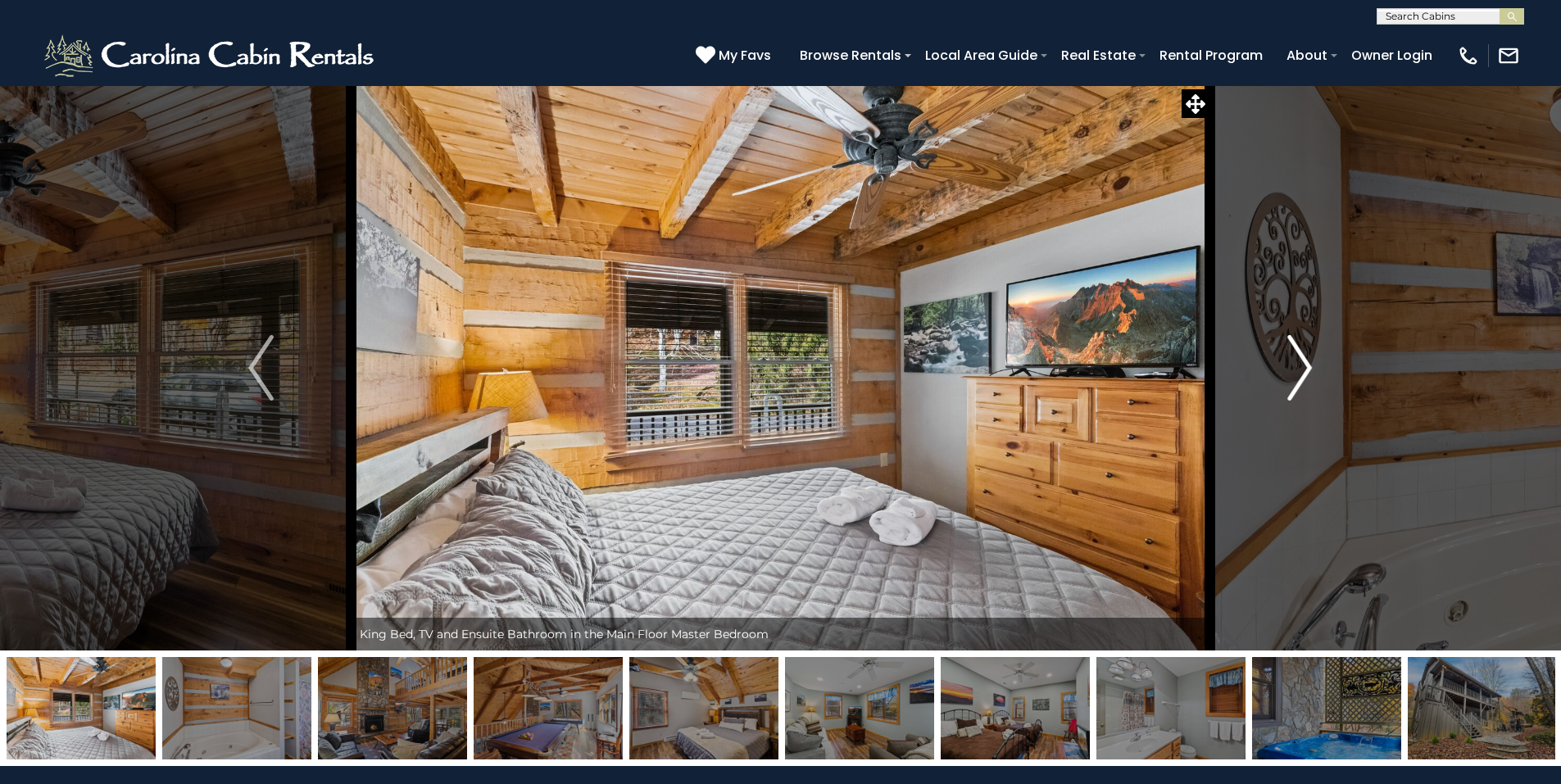
click at [1304, 365] on img "Next" at bounding box center [1299, 367] width 24 height 65
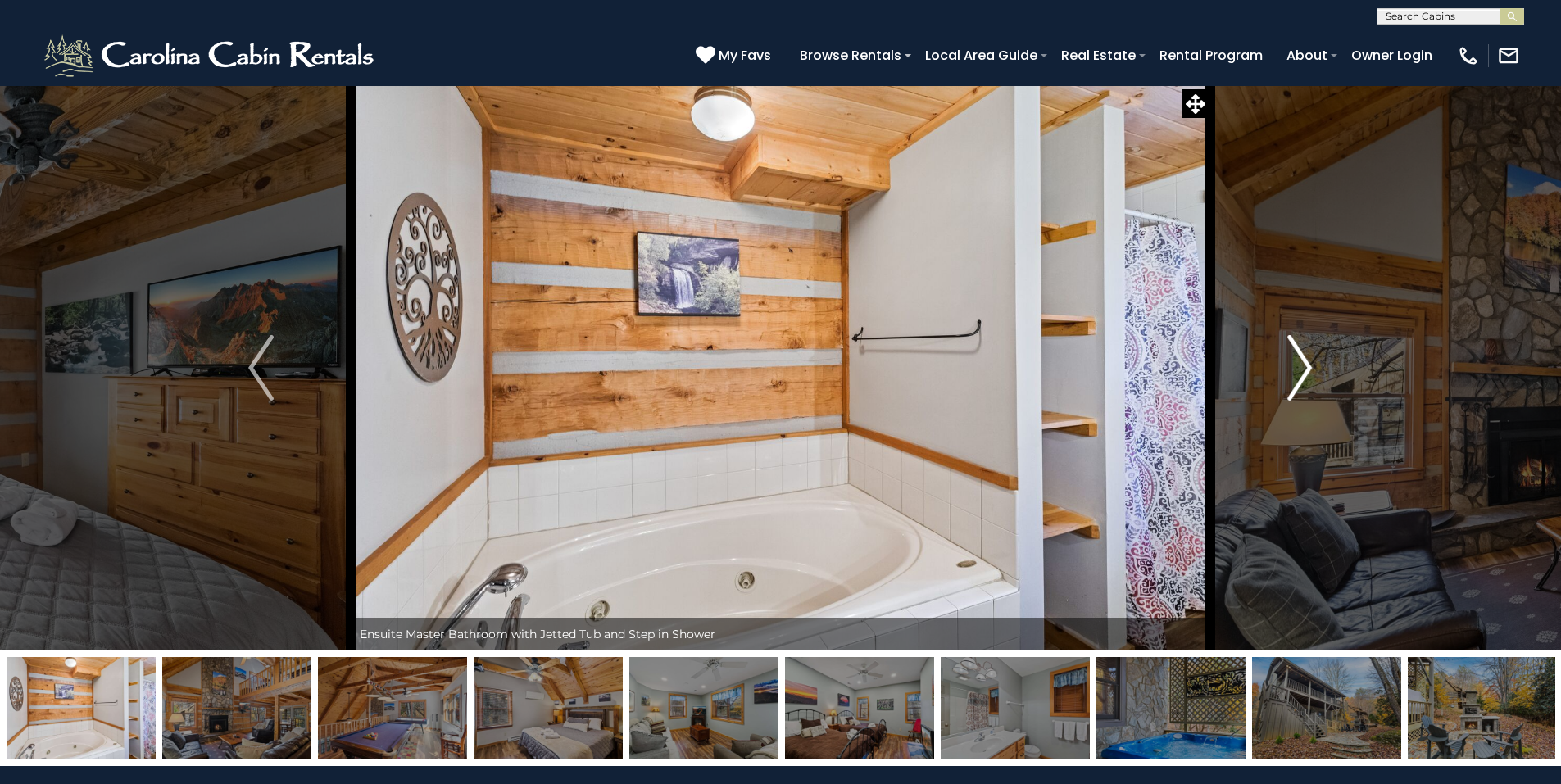
click at [1304, 365] on img "Next" at bounding box center [1299, 367] width 24 height 65
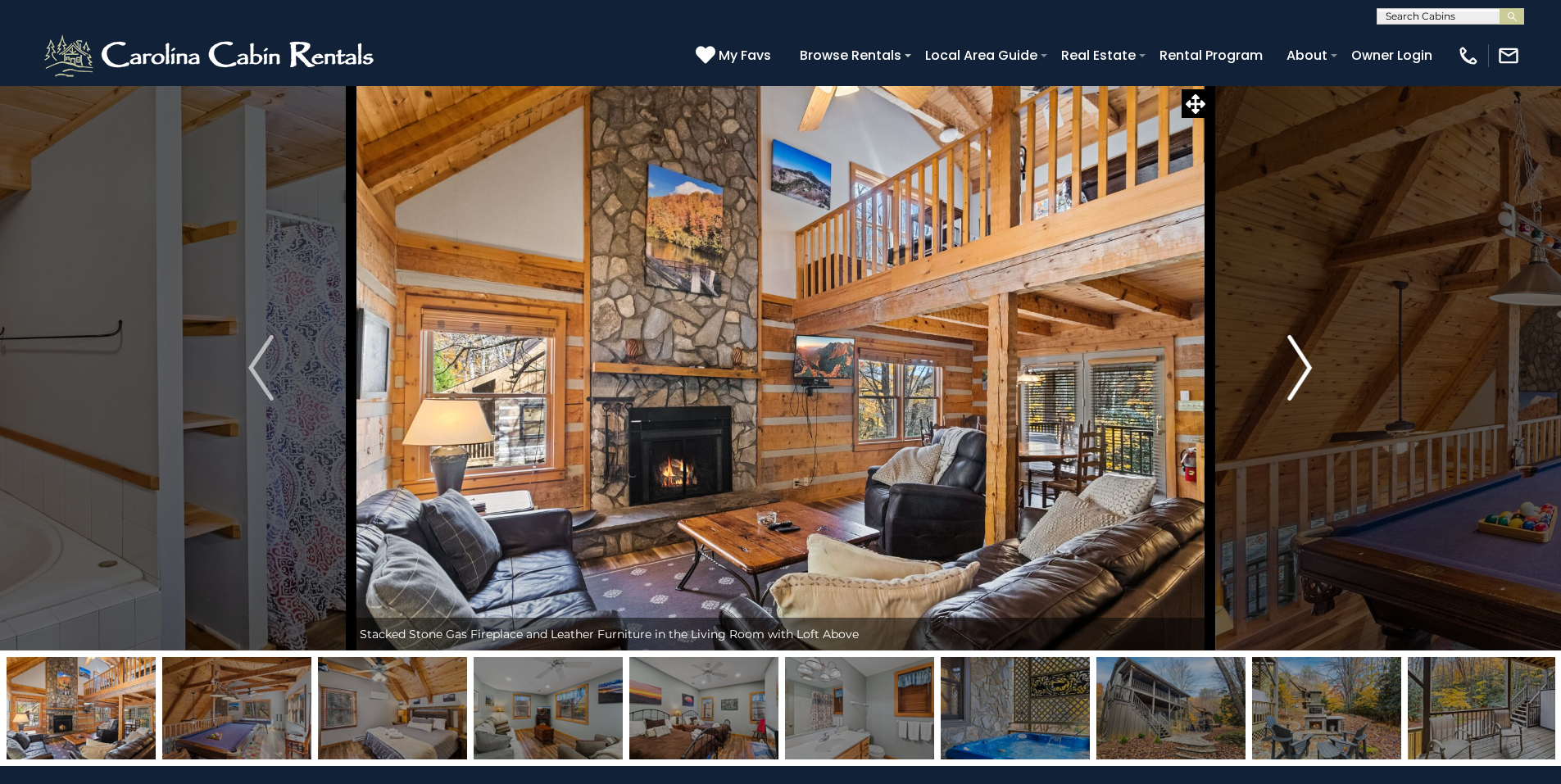
click at [1304, 365] on img "Next" at bounding box center [1299, 367] width 24 height 65
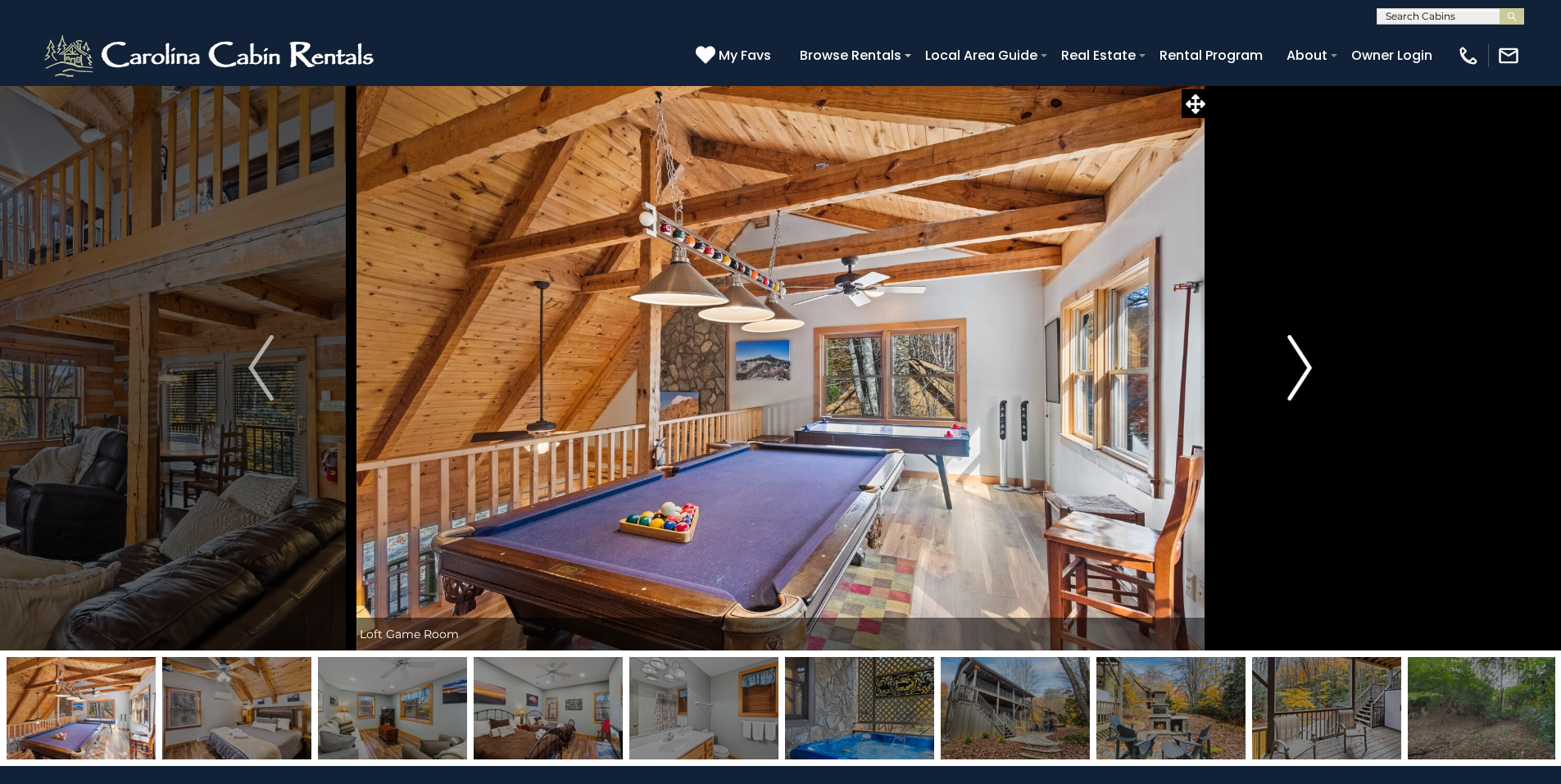
click at [1304, 365] on img "Next" at bounding box center [1299, 367] width 24 height 65
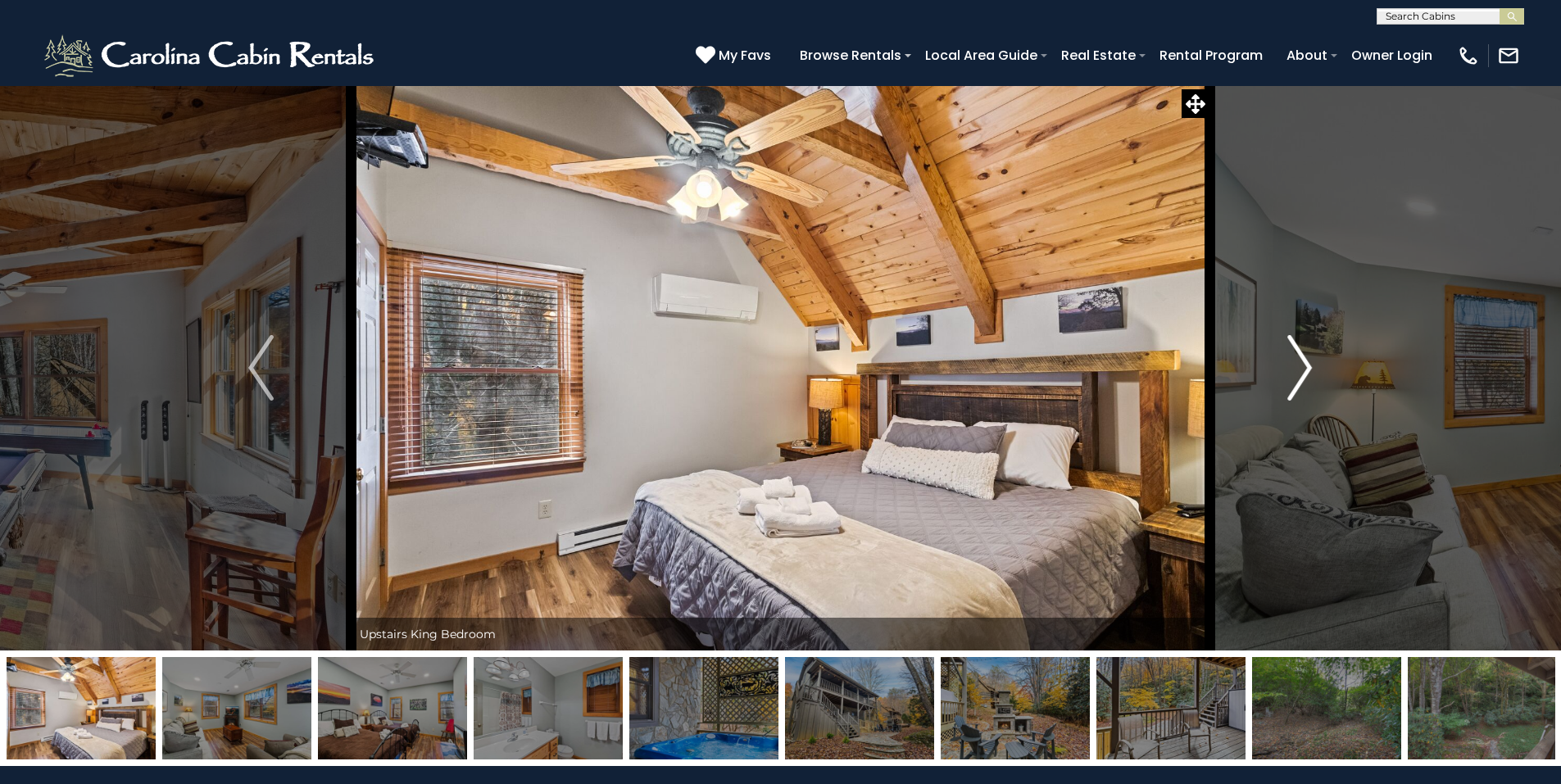
click at [1304, 365] on img "Next" at bounding box center [1299, 367] width 24 height 65
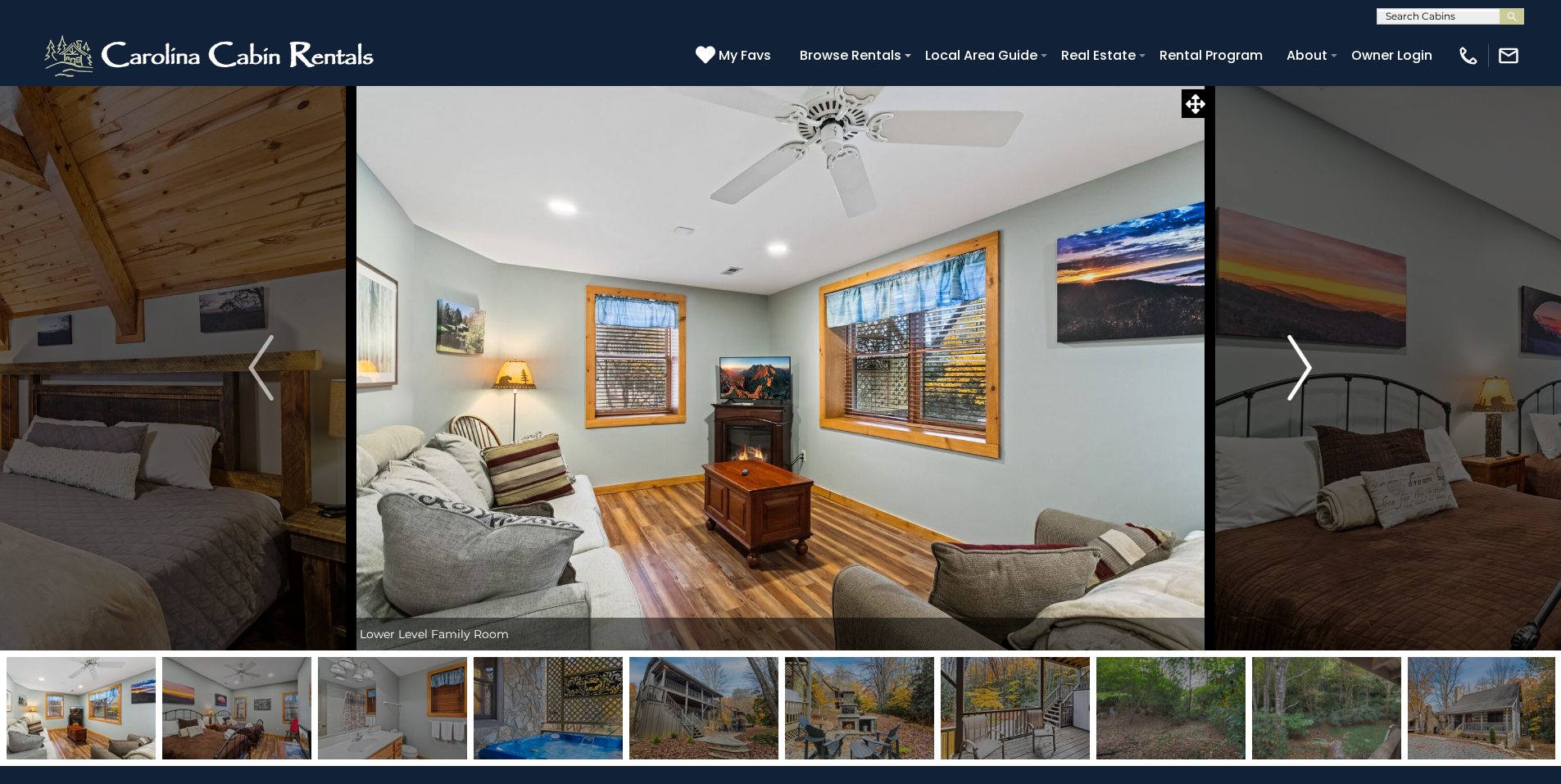
click at [1304, 365] on img "Next" at bounding box center [1299, 367] width 24 height 65
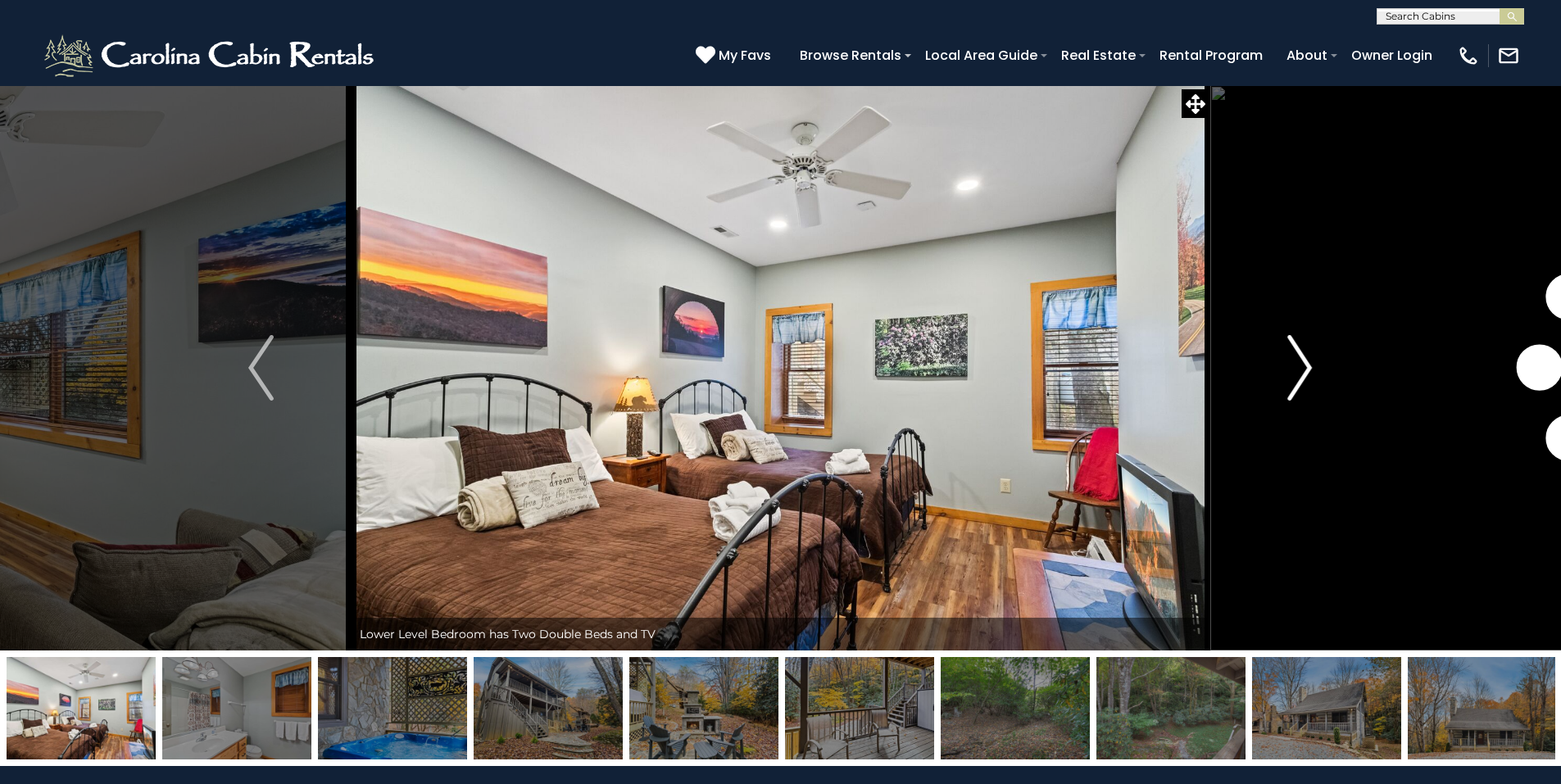
click at [1304, 365] on img "Next" at bounding box center [1299, 367] width 24 height 65
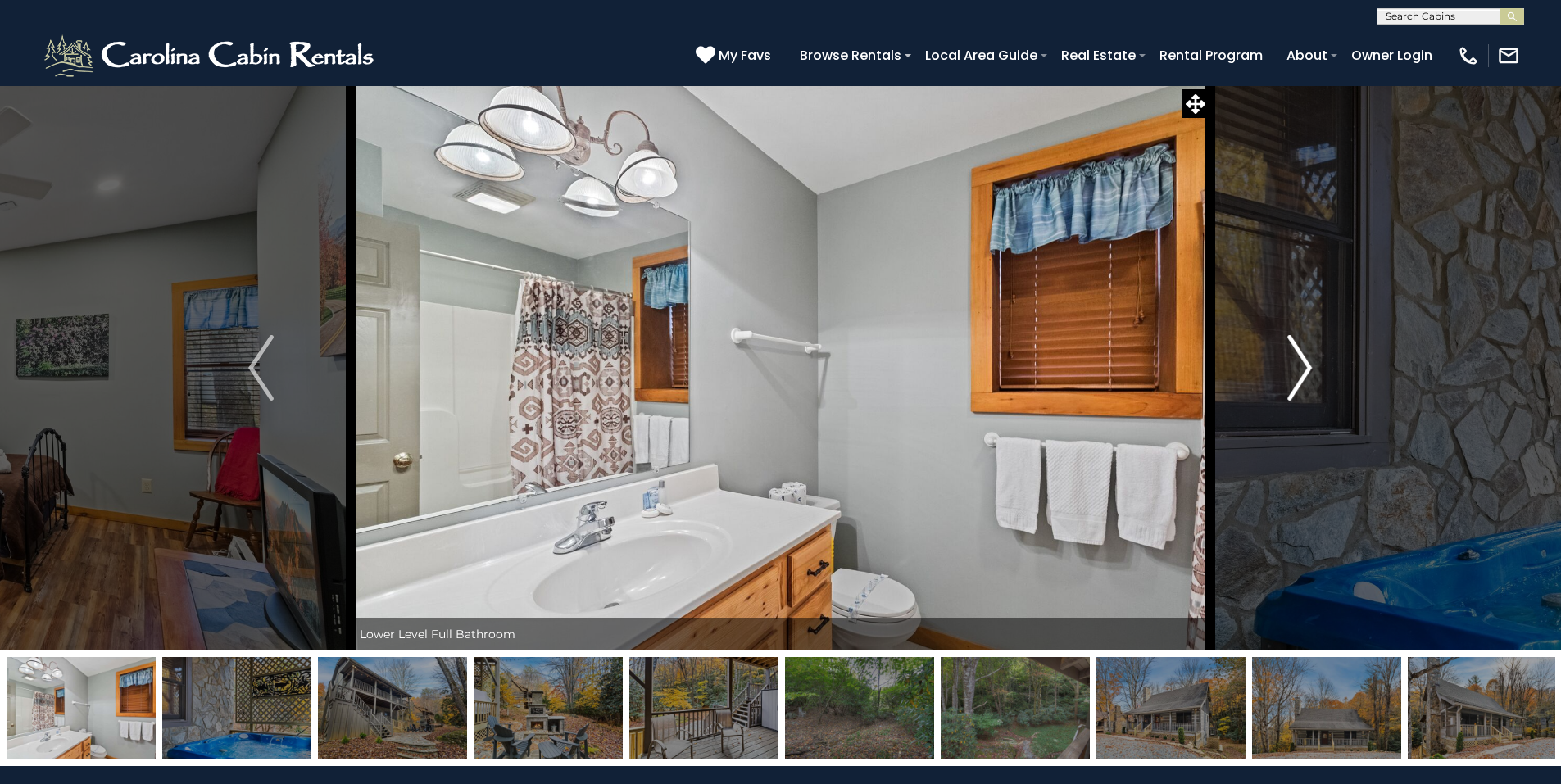
click at [1304, 365] on img "Next" at bounding box center [1299, 367] width 24 height 65
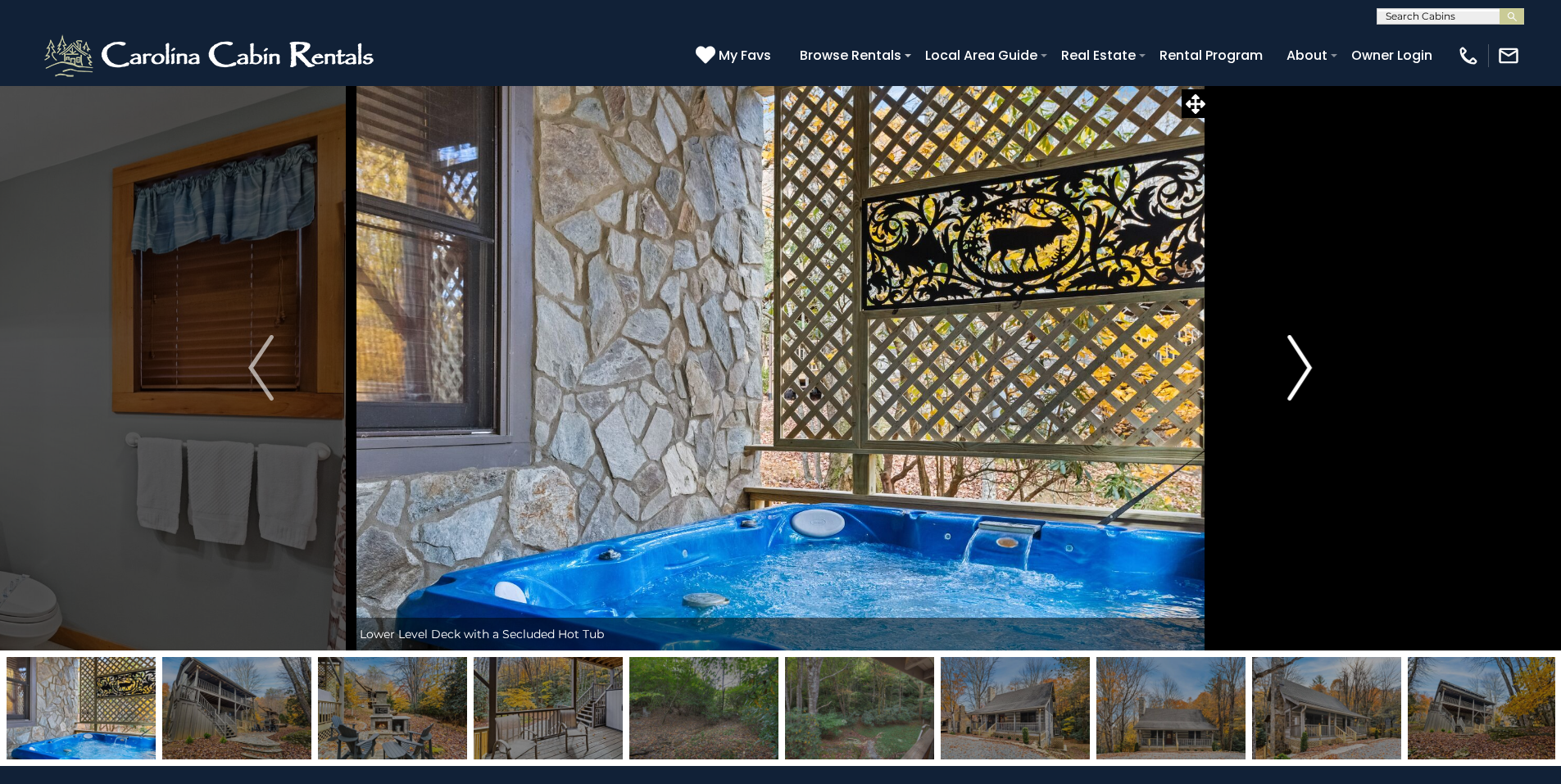
click at [1304, 365] on img "Next" at bounding box center [1299, 367] width 24 height 65
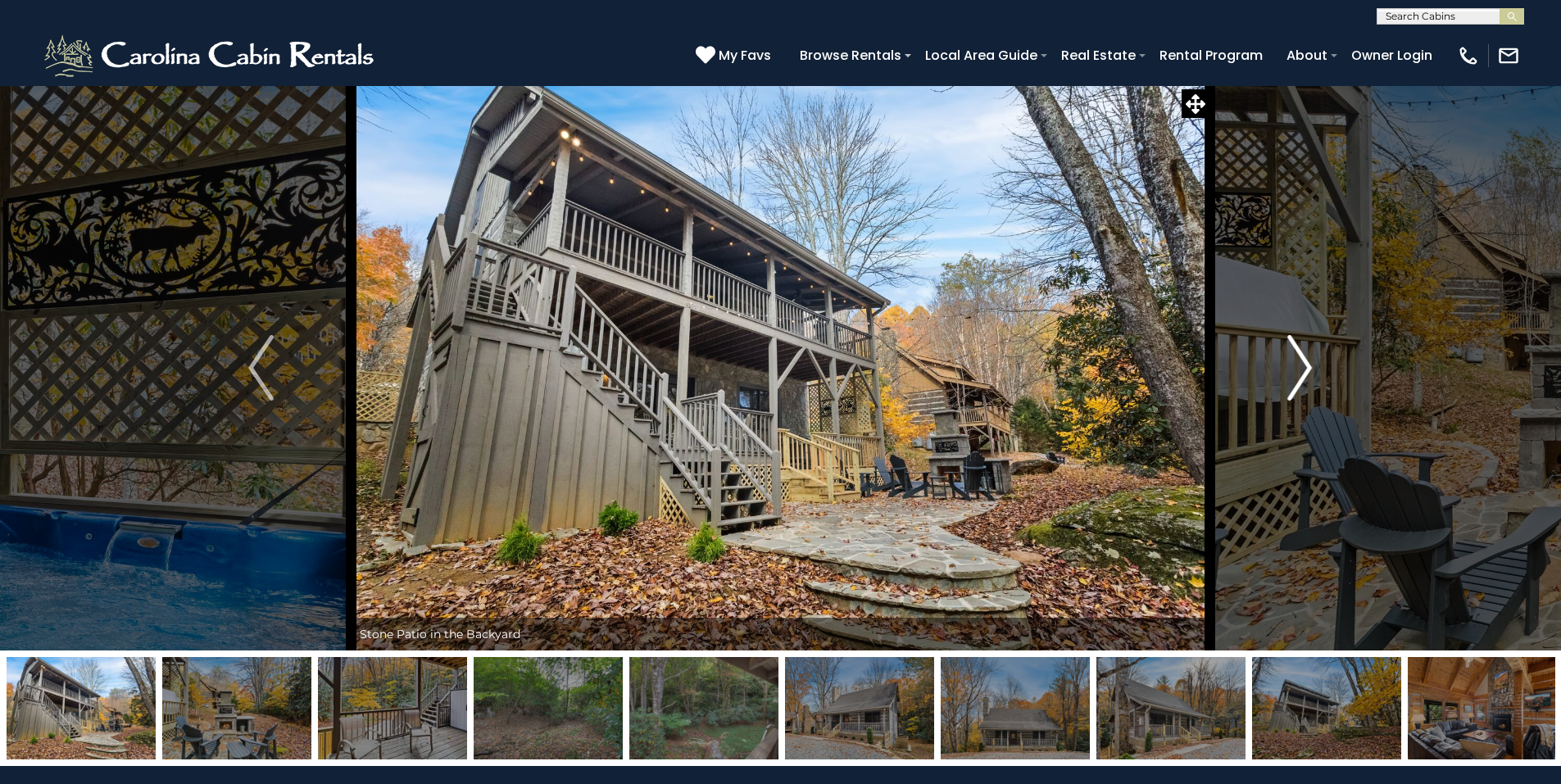
click at [1304, 365] on img "Next" at bounding box center [1299, 367] width 24 height 65
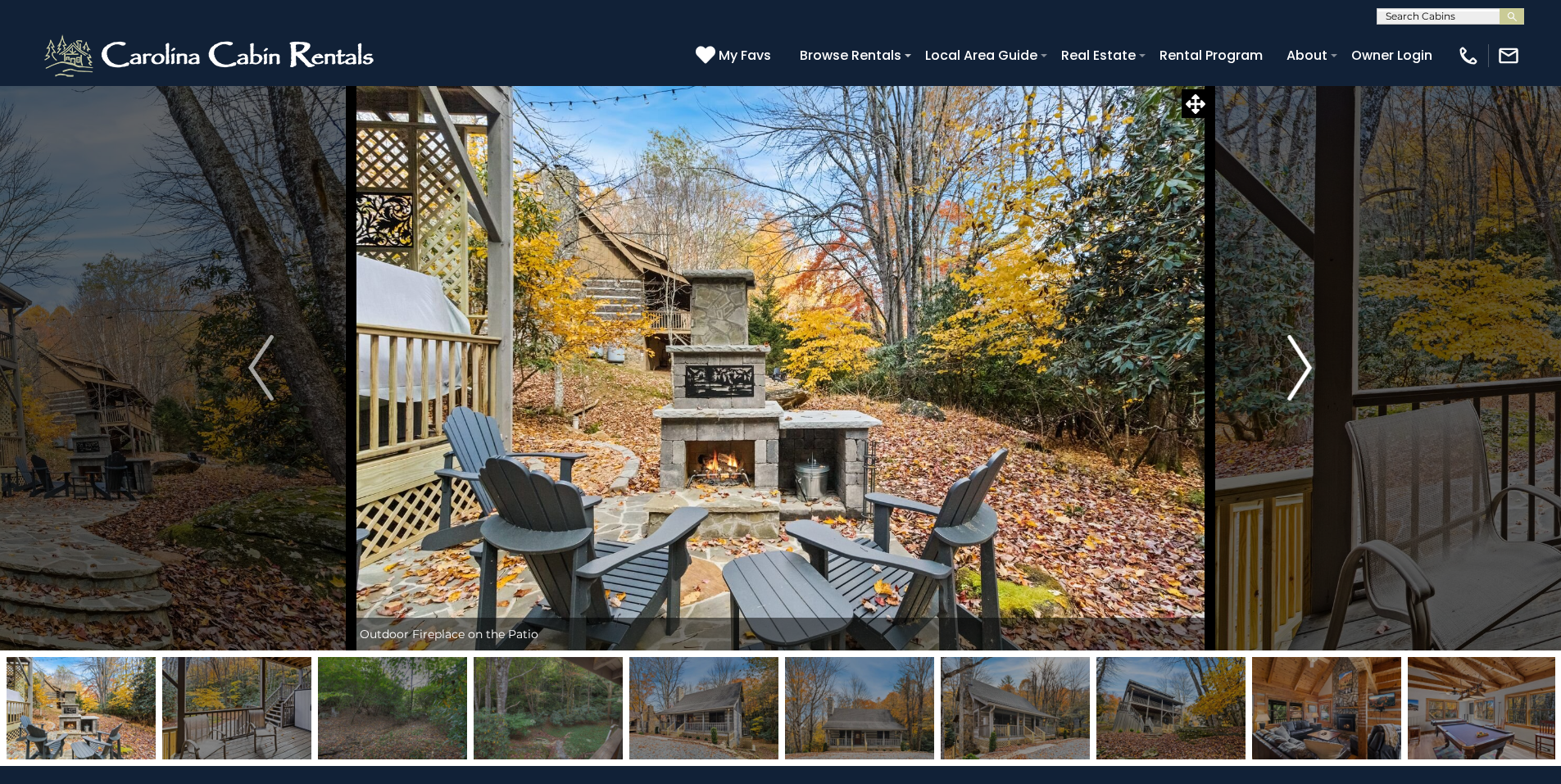
click at [1299, 376] on img "Next" at bounding box center [1299, 367] width 24 height 65
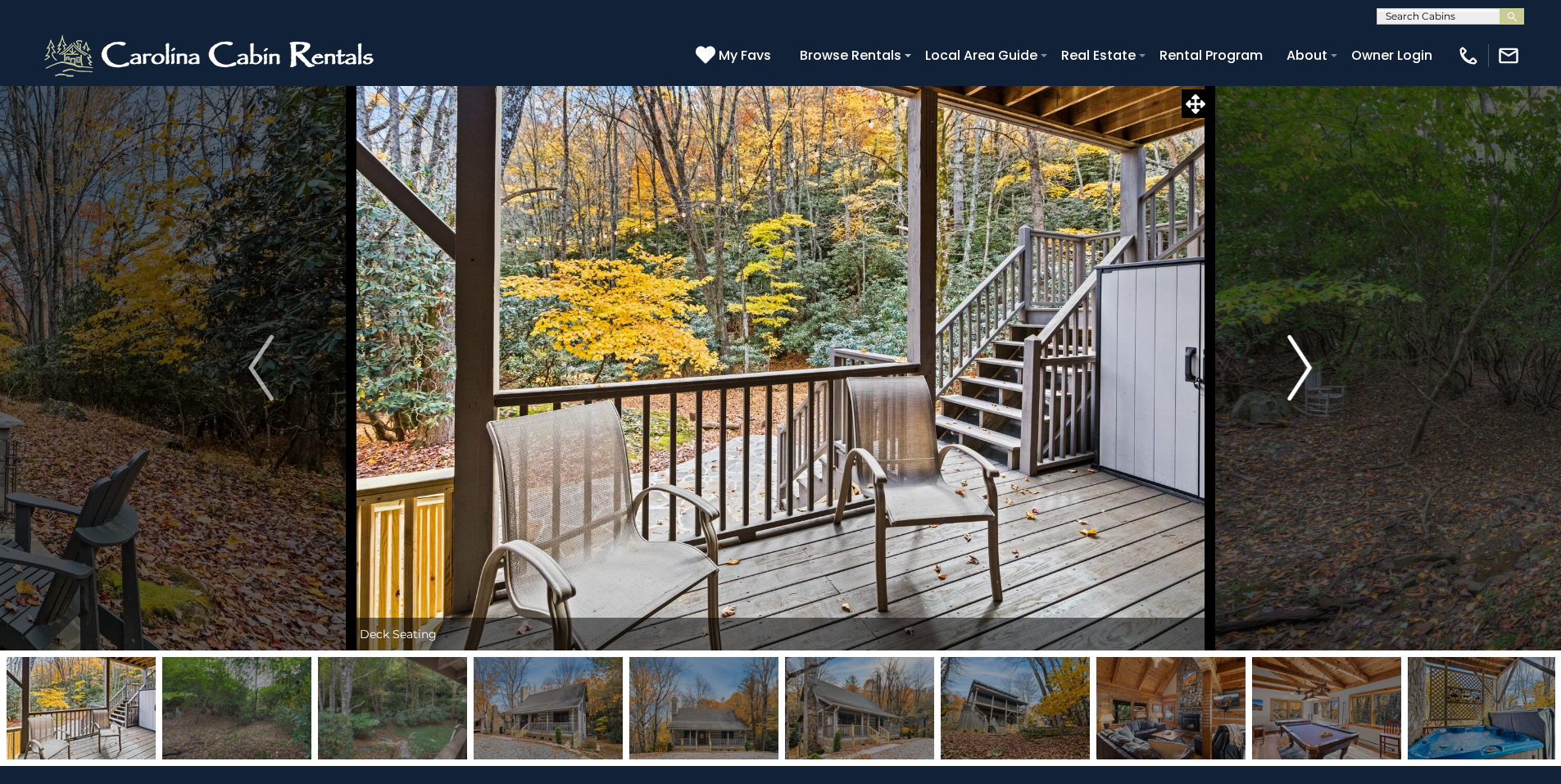
click at [1299, 376] on img "Next" at bounding box center [1299, 367] width 24 height 65
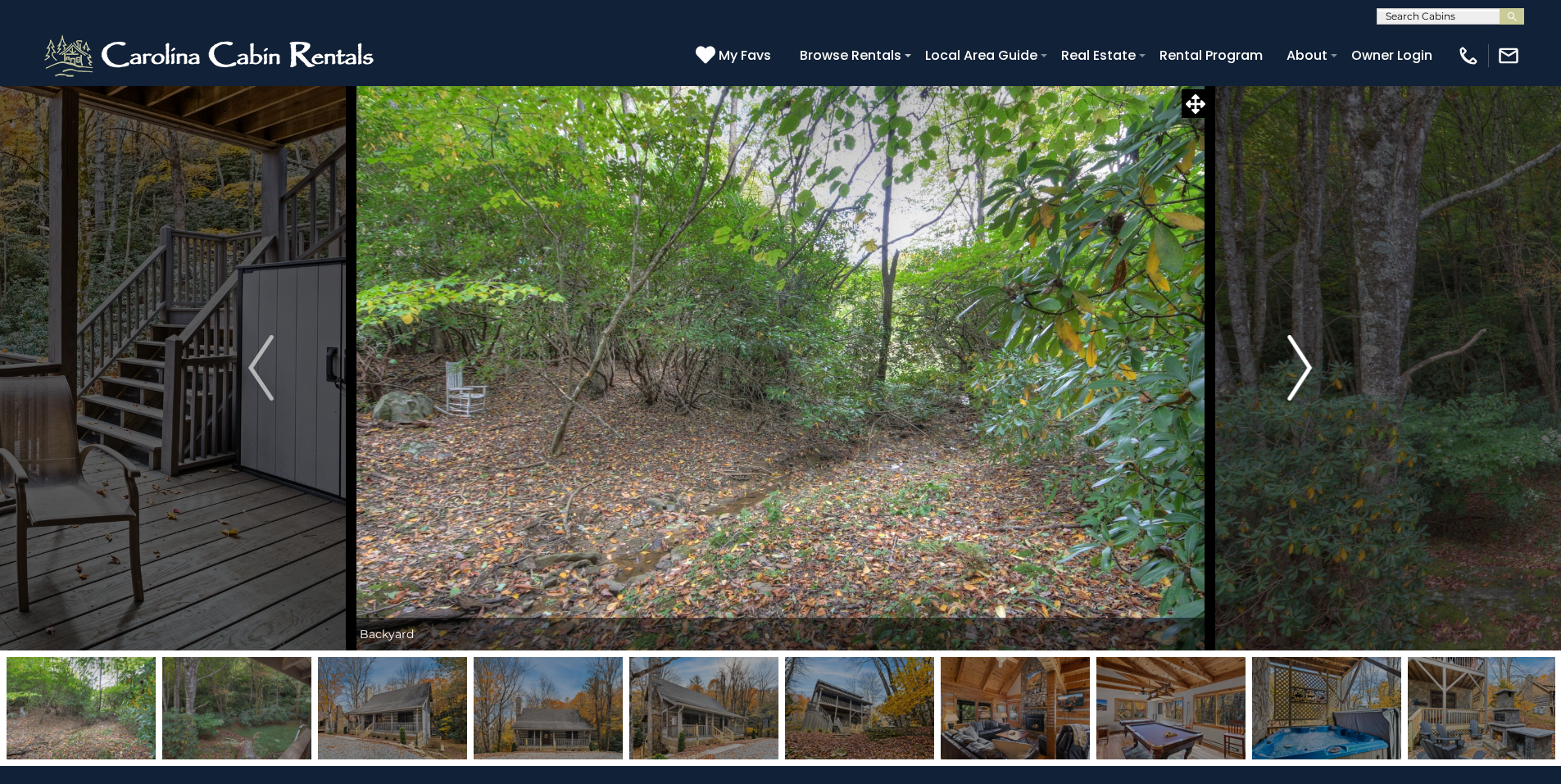
click at [1298, 376] on img "Next" at bounding box center [1299, 367] width 24 height 65
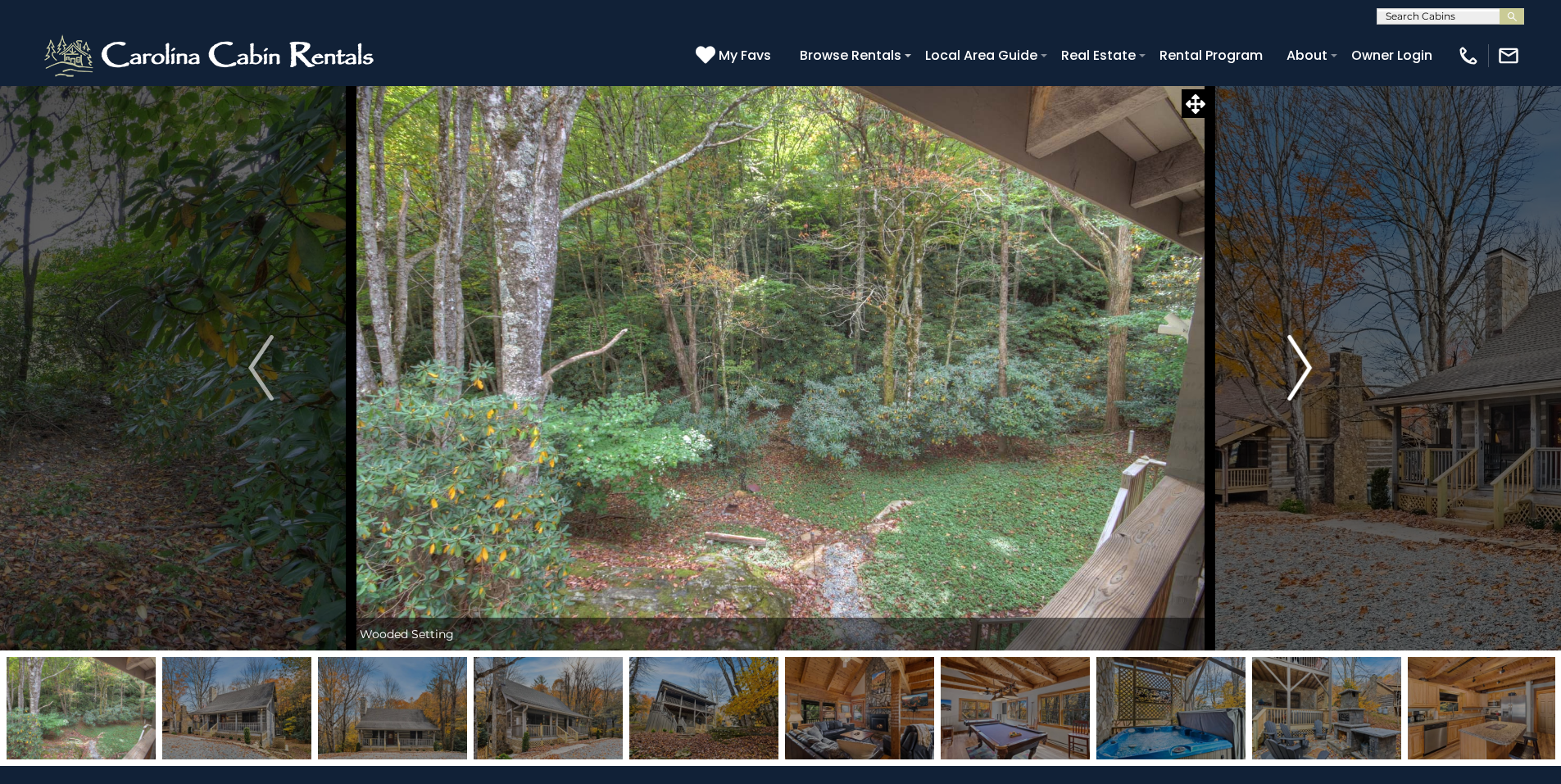
click at [1298, 376] on img "Next" at bounding box center [1299, 367] width 24 height 65
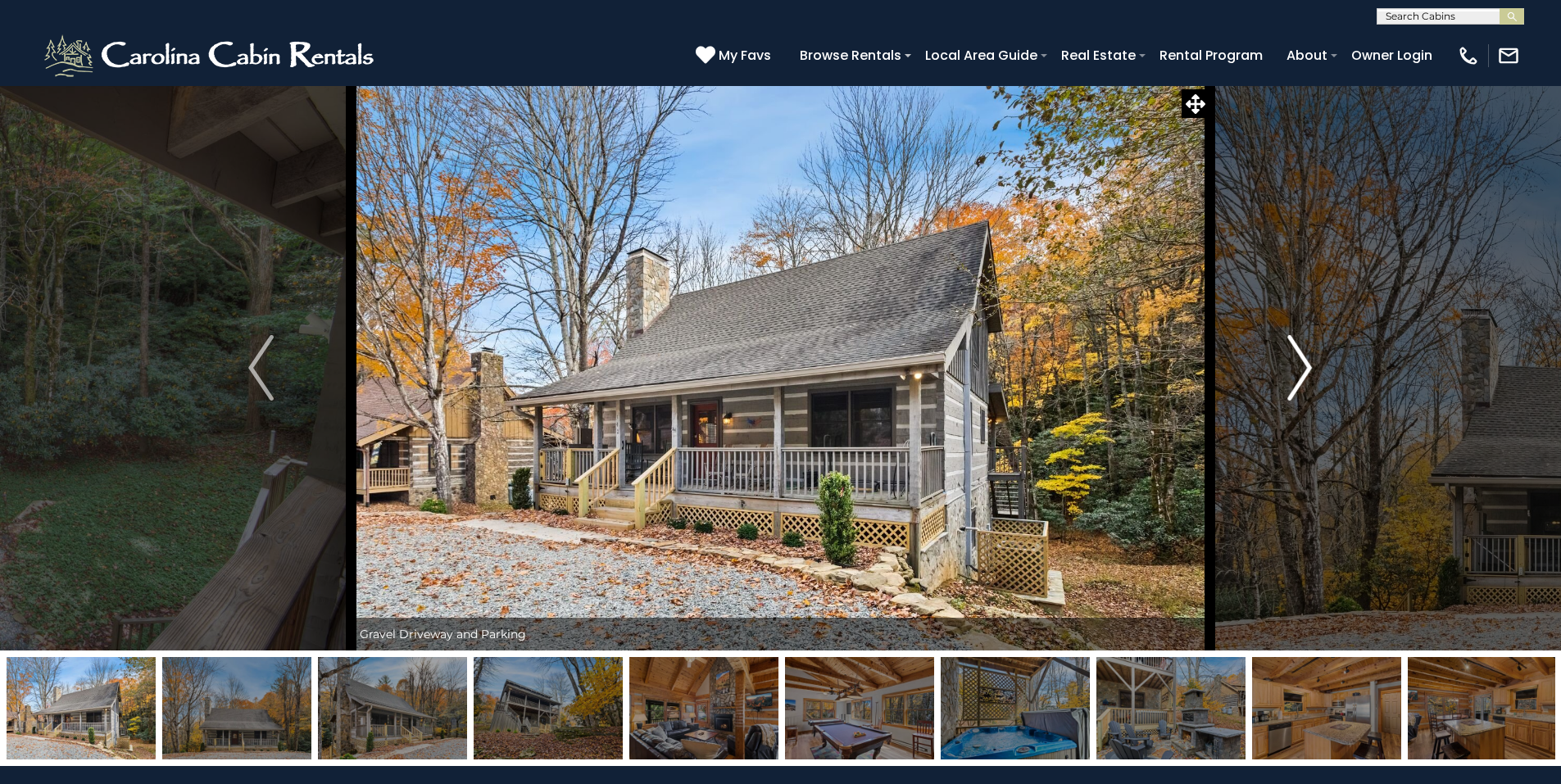
click at [1298, 376] on img "Next" at bounding box center [1299, 367] width 24 height 65
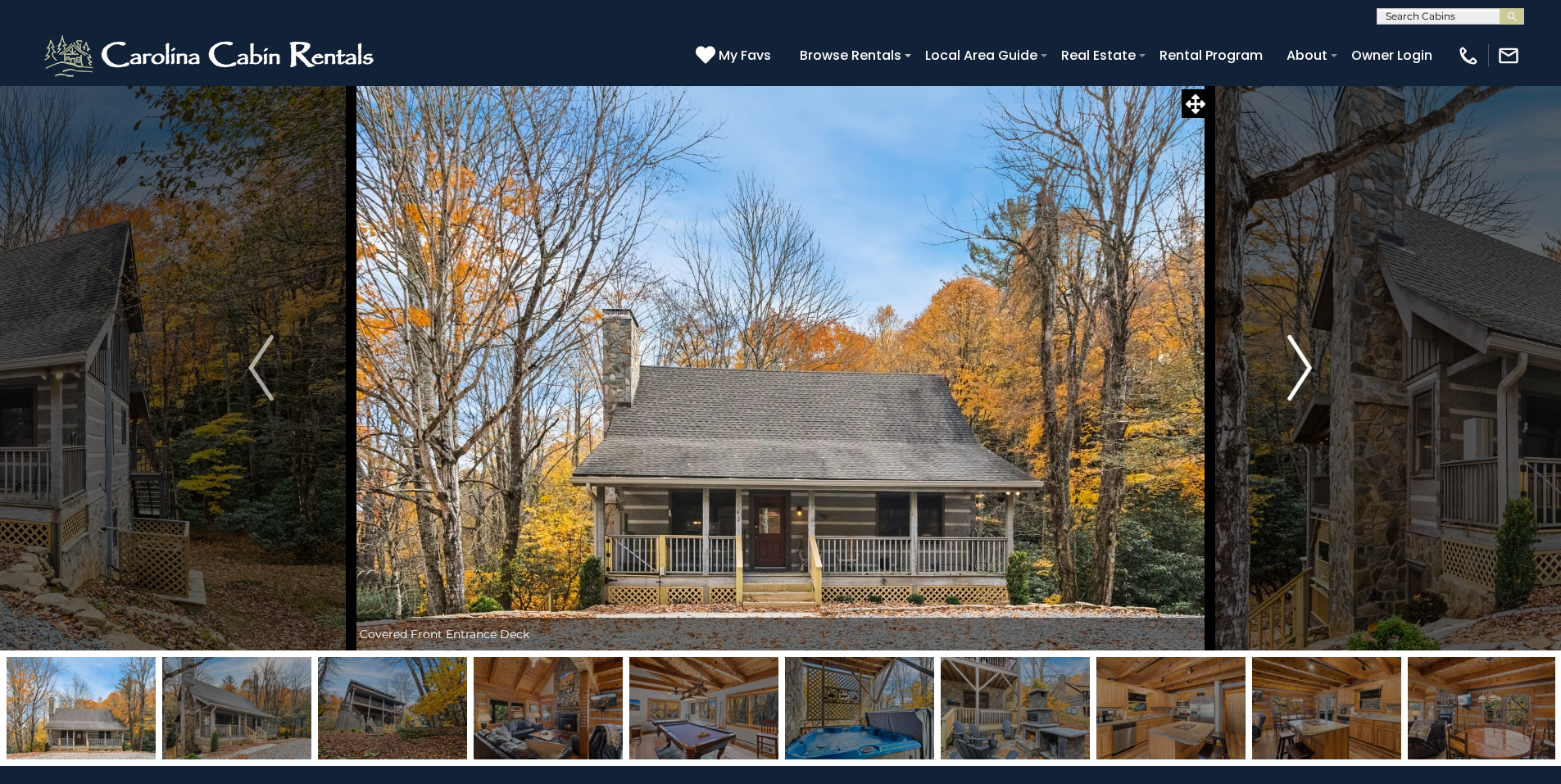
click at [1298, 376] on img "Next" at bounding box center [1299, 367] width 24 height 65
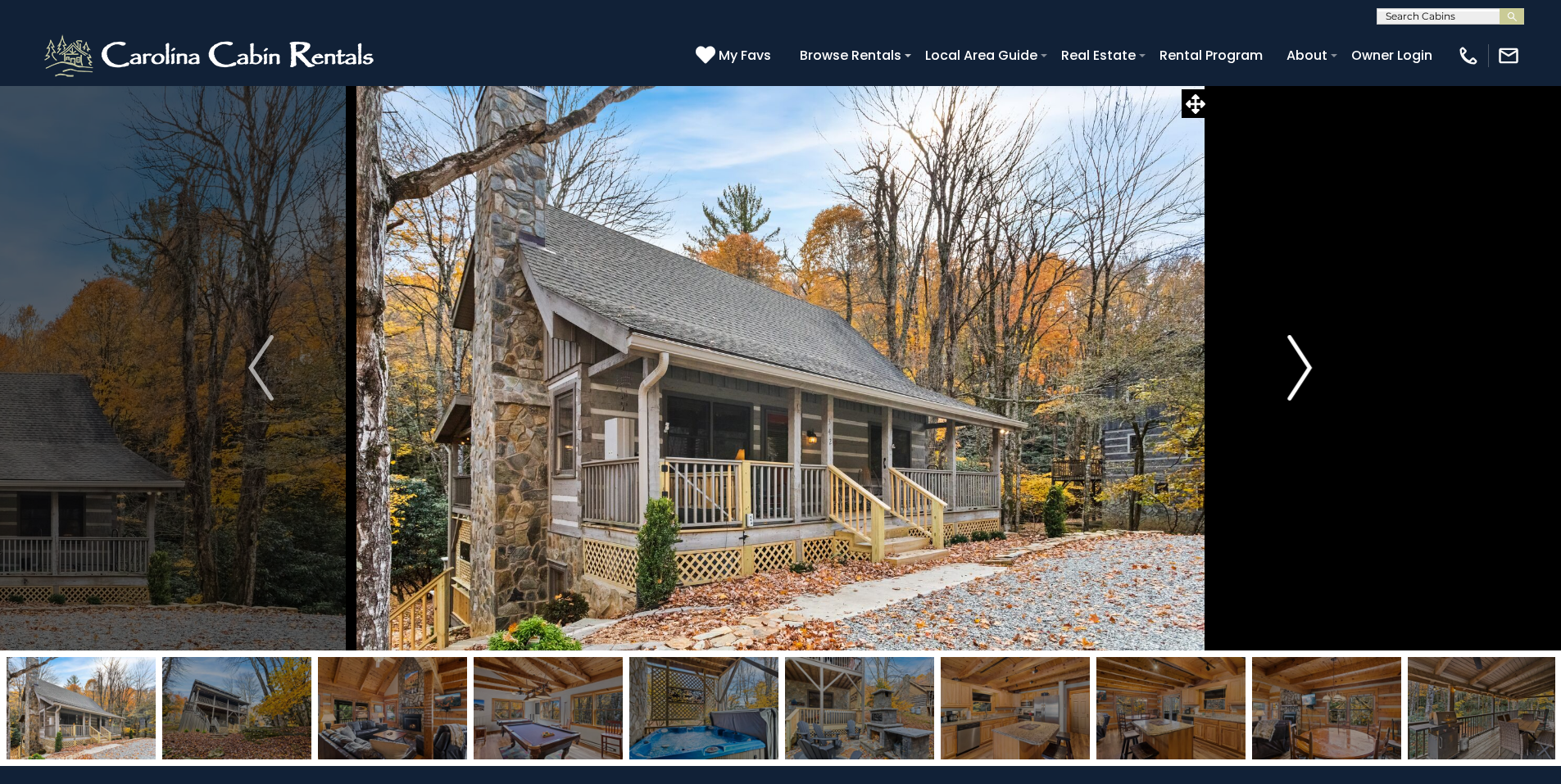
click at [1298, 376] on img "Next" at bounding box center [1299, 367] width 24 height 65
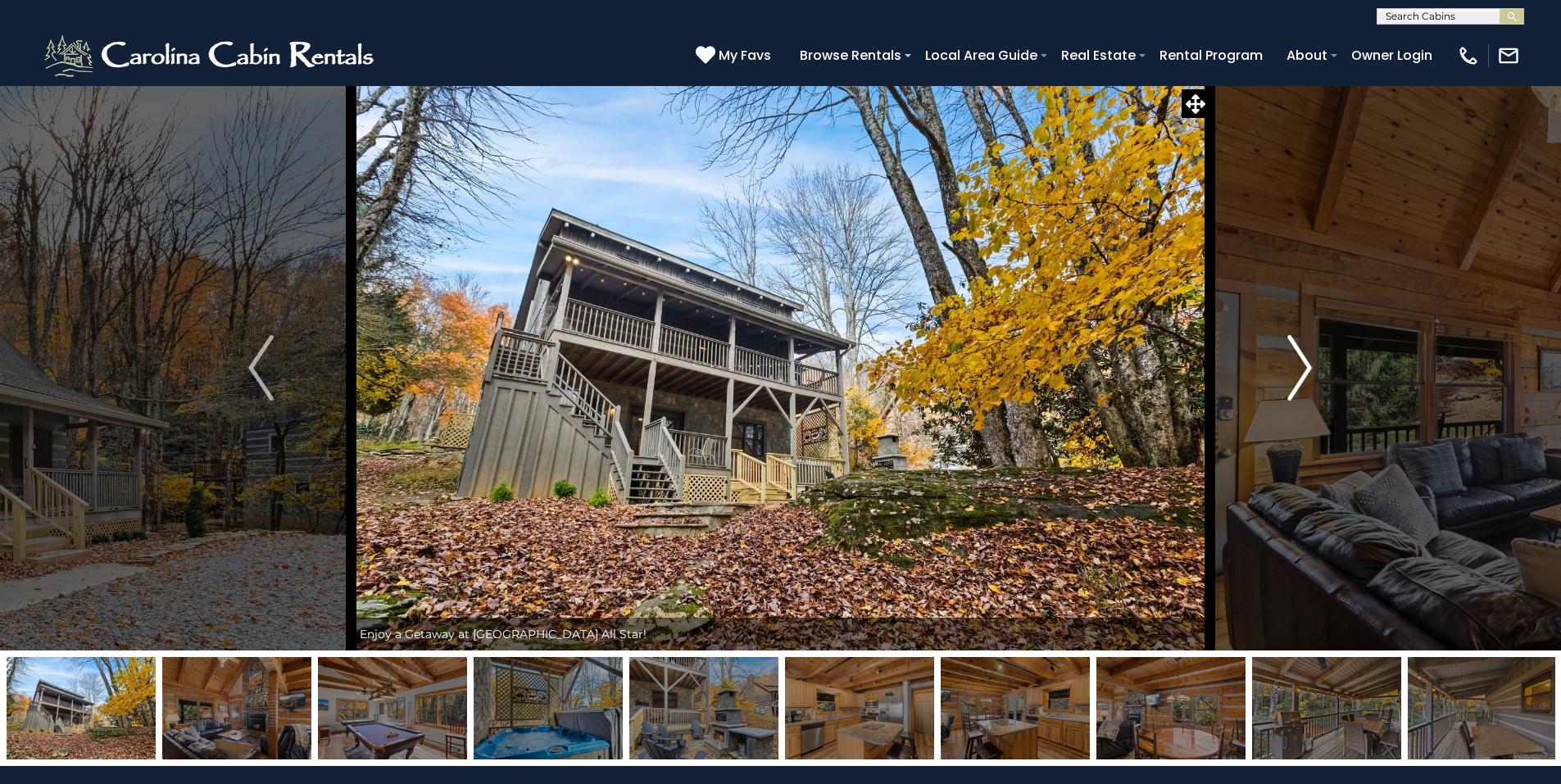
click at [1298, 376] on img "Next" at bounding box center [1299, 367] width 24 height 65
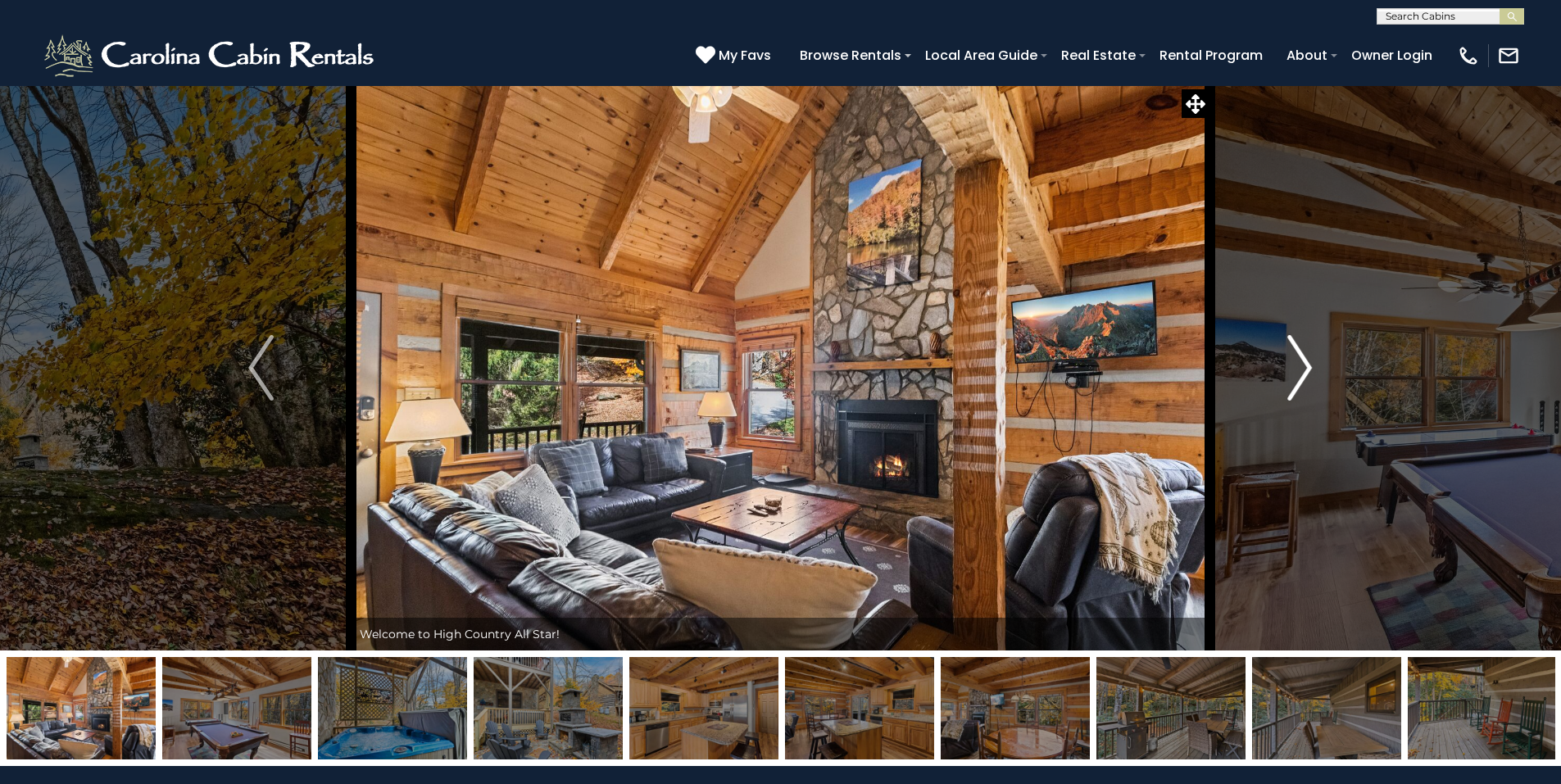
click at [1298, 376] on img "Next" at bounding box center [1299, 367] width 24 height 65
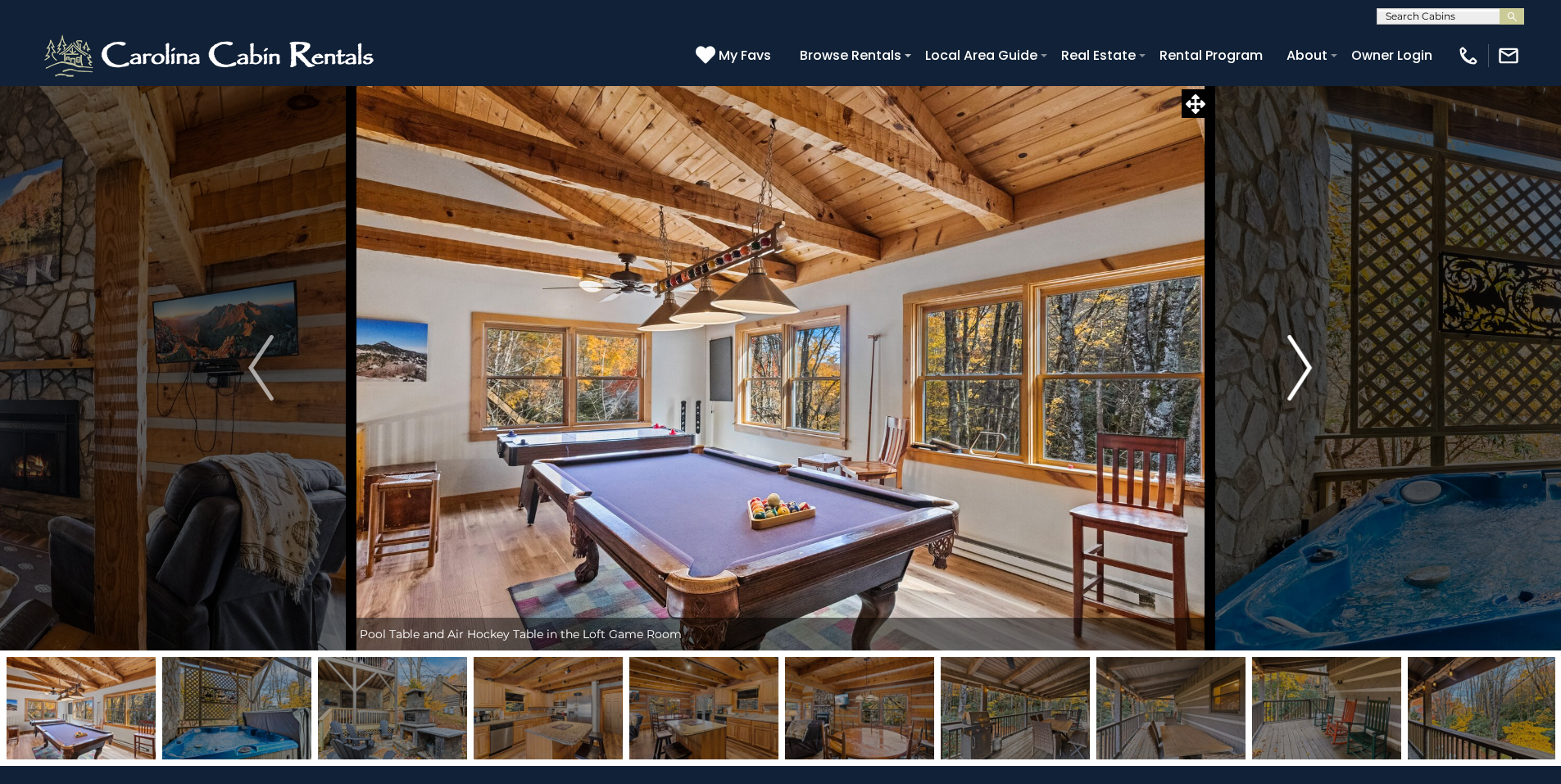
click at [1298, 376] on img "Next" at bounding box center [1299, 367] width 24 height 65
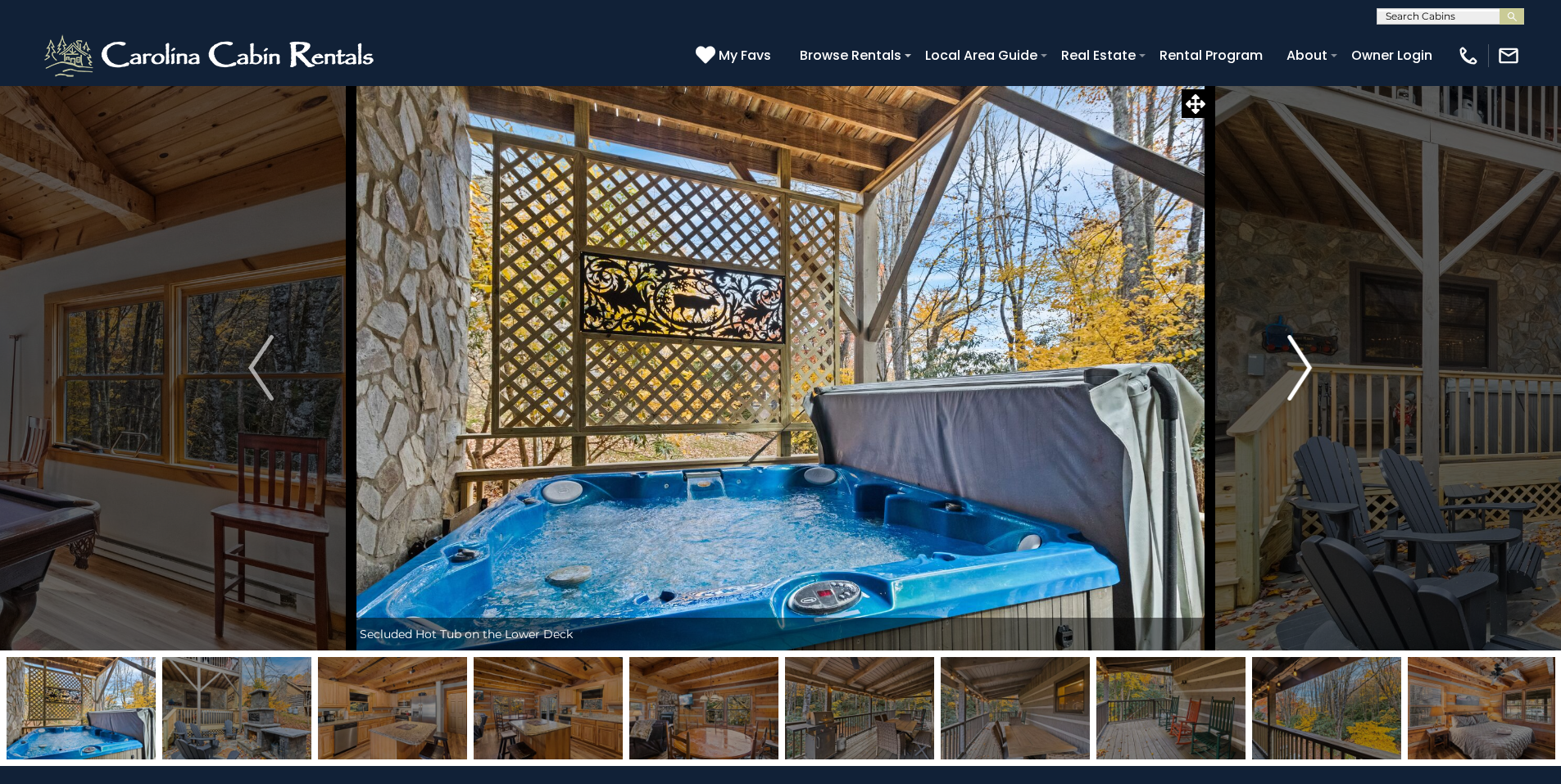
click at [1297, 376] on img "Next" at bounding box center [1299, 367] width 24 height 65
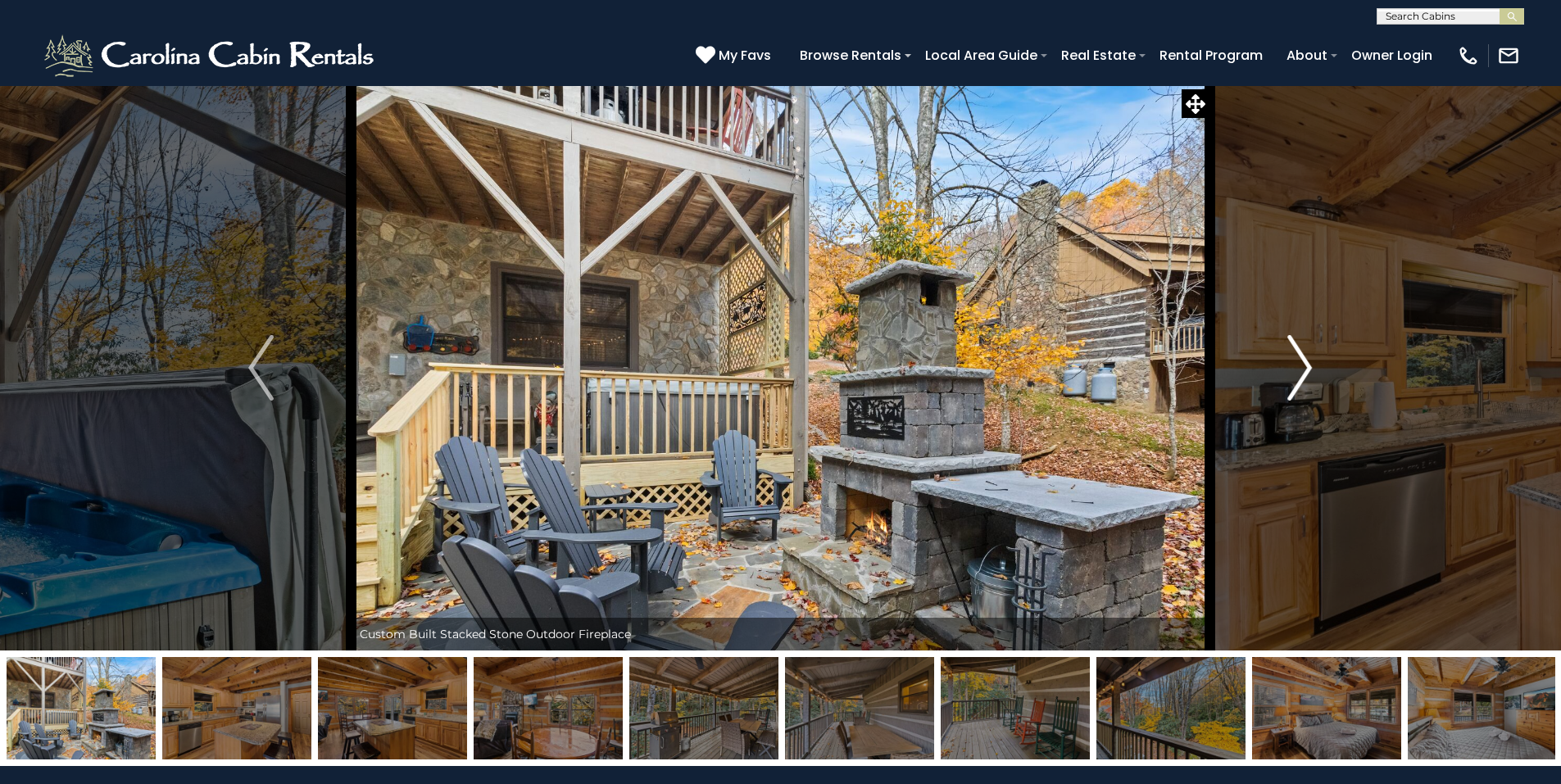
click at [1297, 376] on img "Next" at bounding box center [1299, 367] width 24 height 65
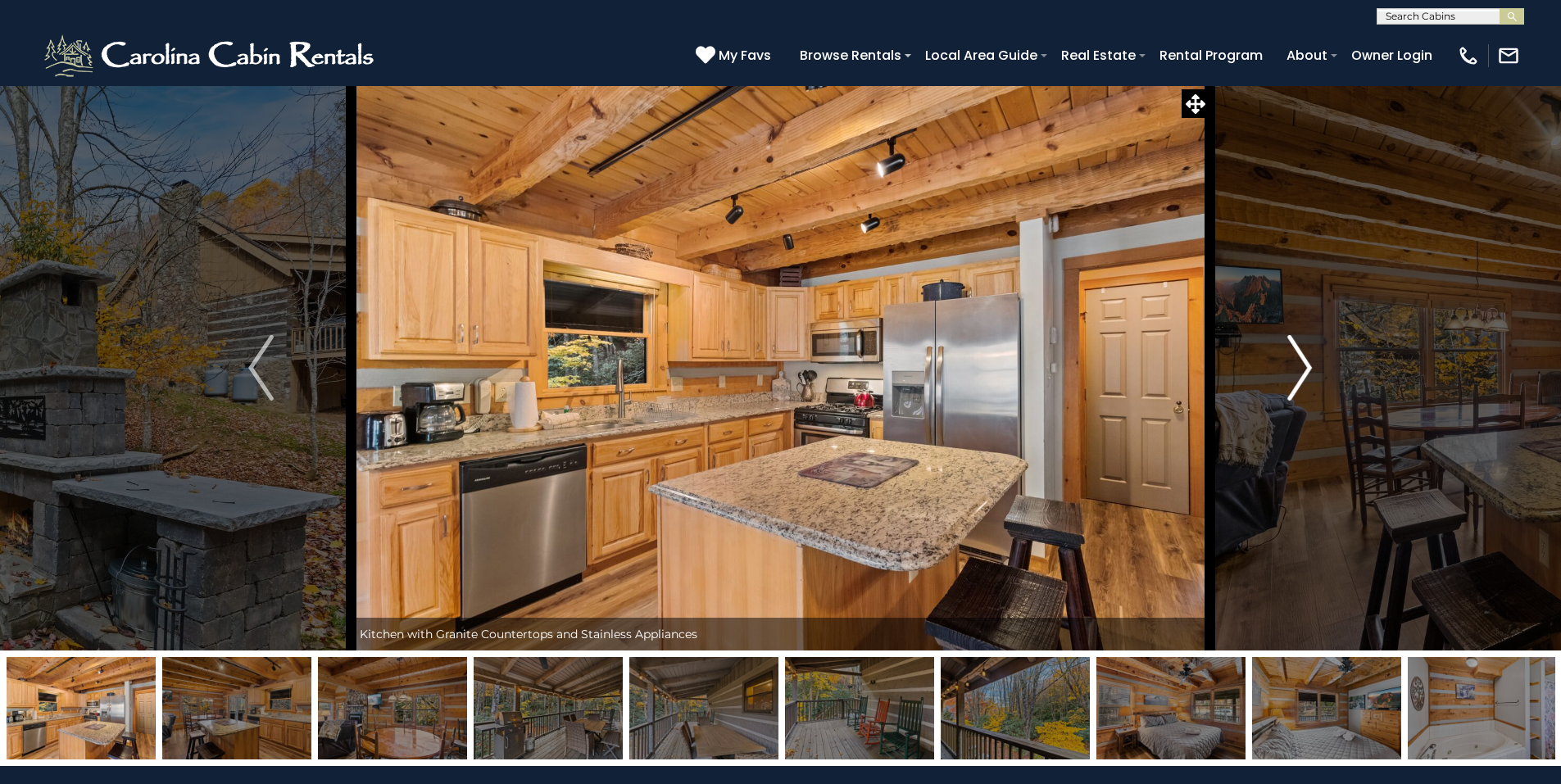
click at [1297, 376] on img "Next" at bounding box center [1299, 367] width 24 height 65
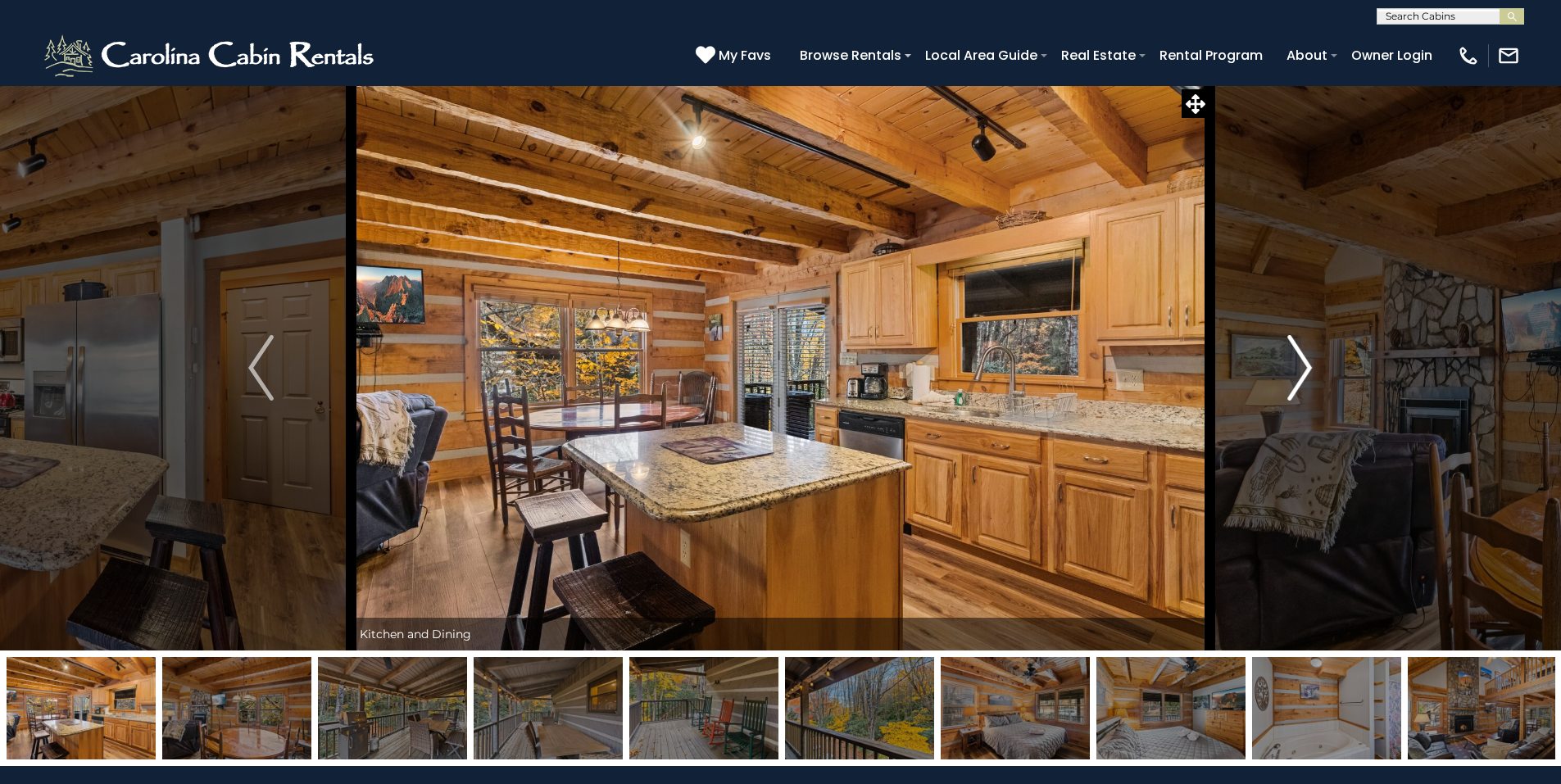
click at [1297, 376] on img "Next" at bounding box center [1299, 367] width 24 height 65
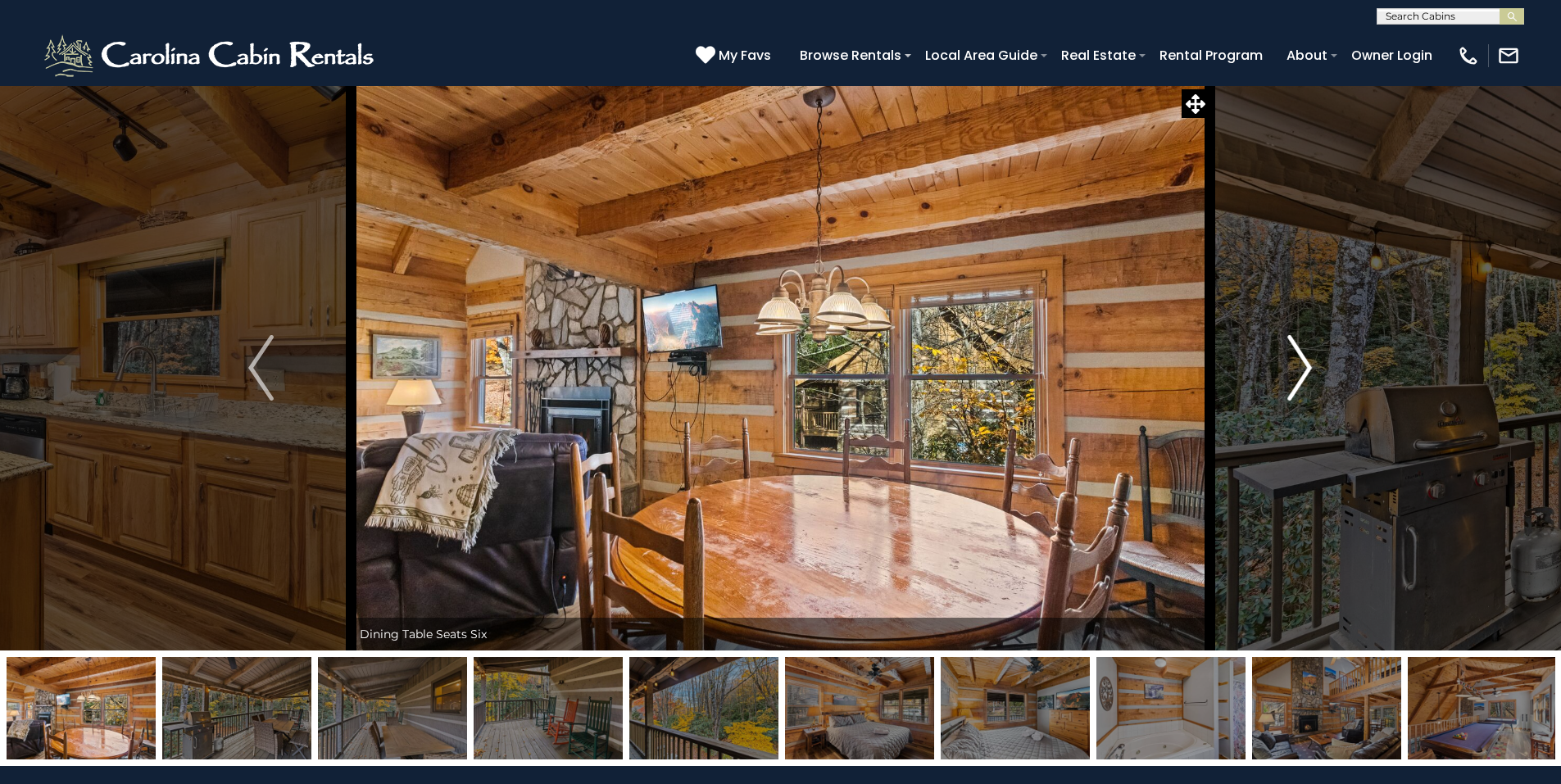
click at [1297, 376] on img "Next" at bounding box center [1299, 367] width 24 height 65
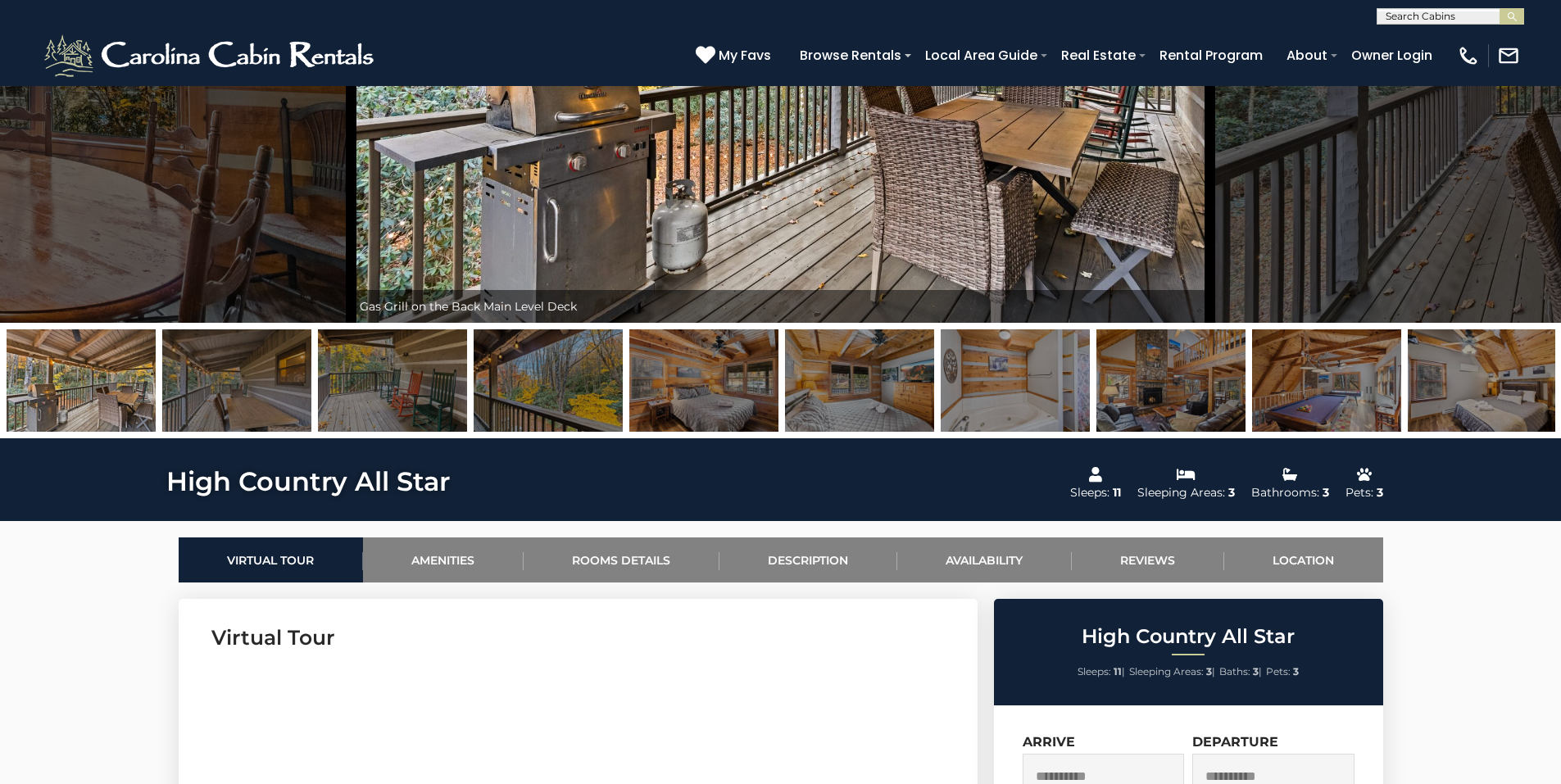
scroll to position [391, 0]
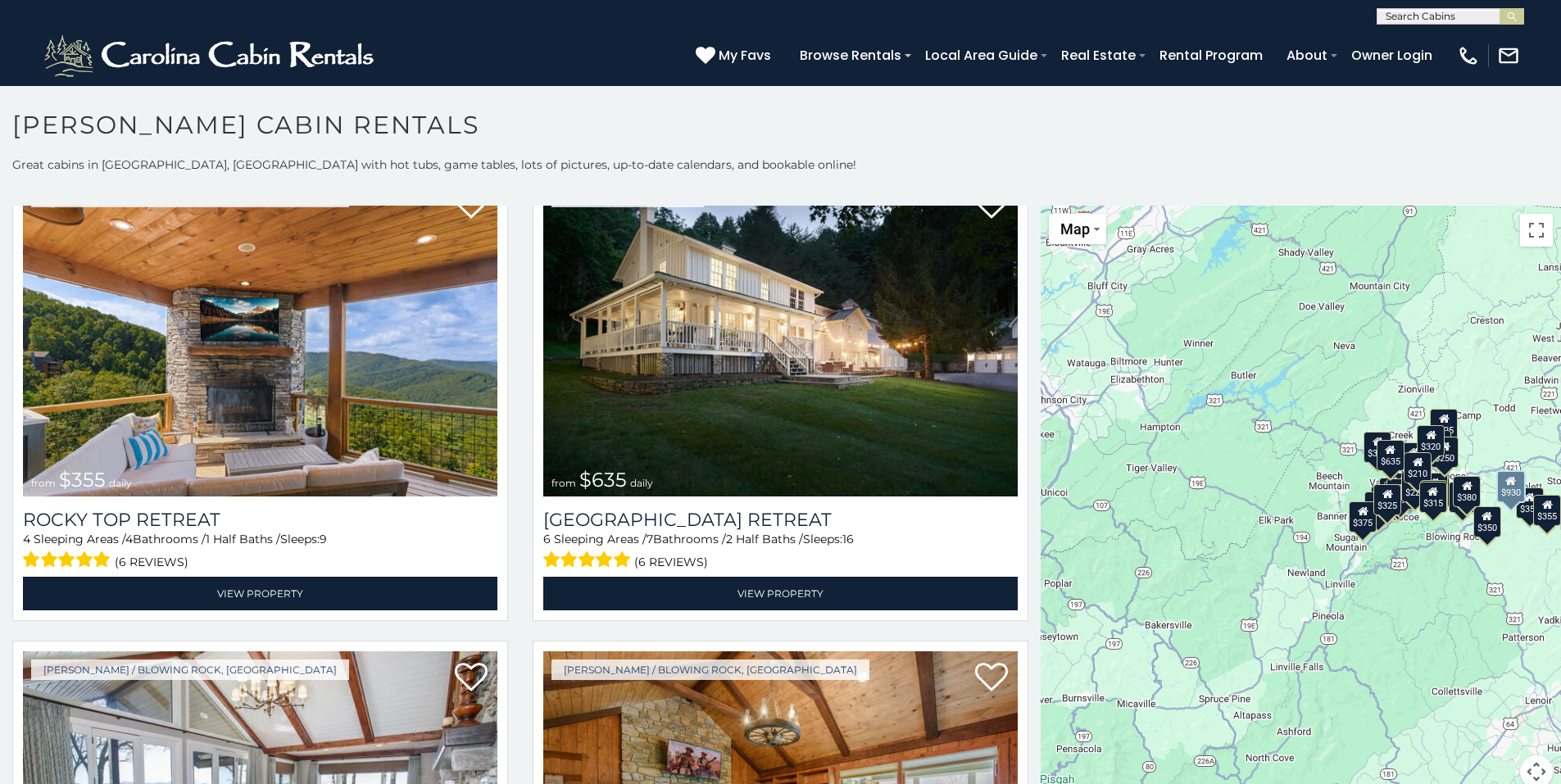
scroll to position [983, 0]
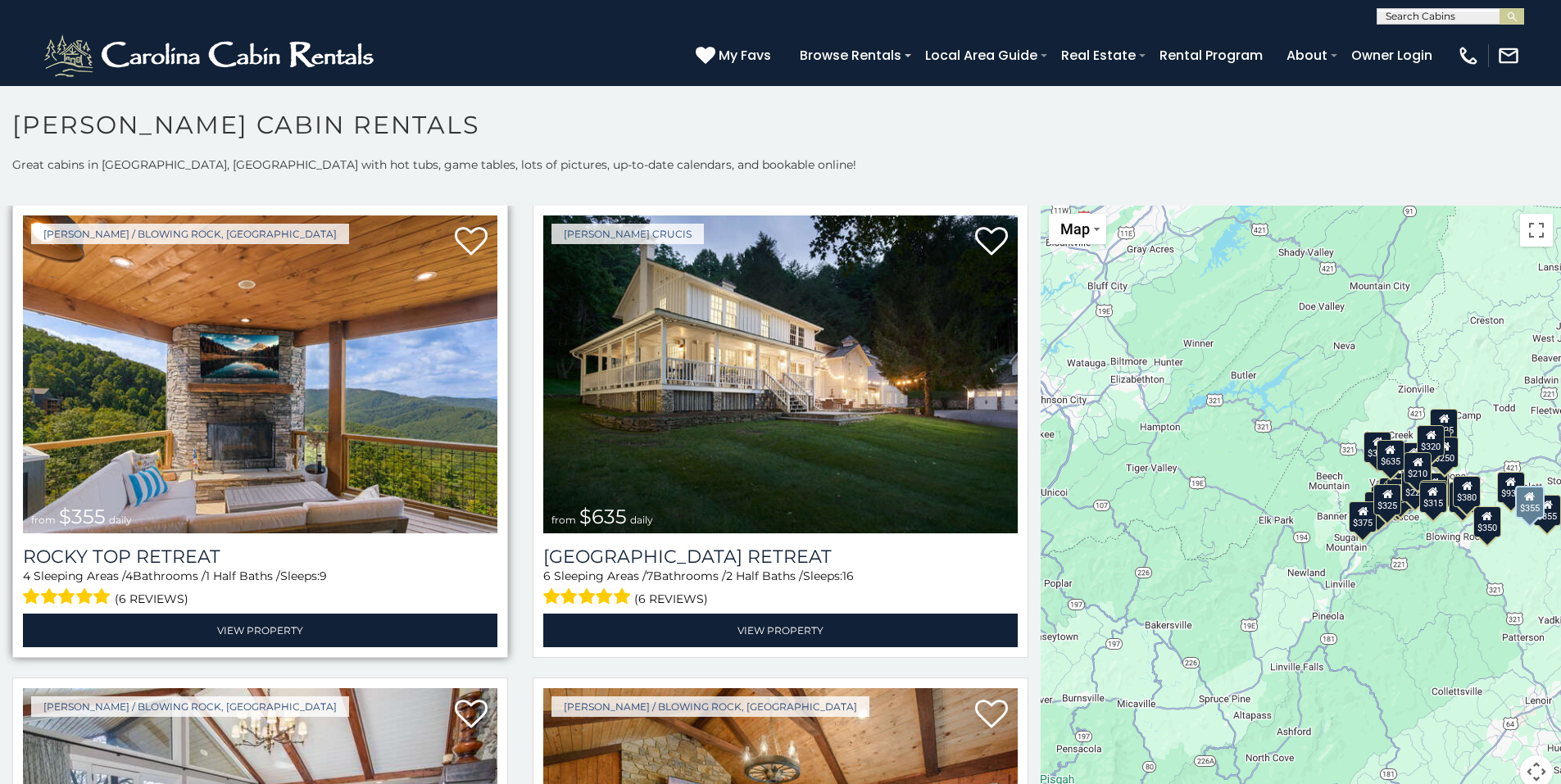
click at [215, 405] on img at bounding box center [260, 375] width 475 height 318
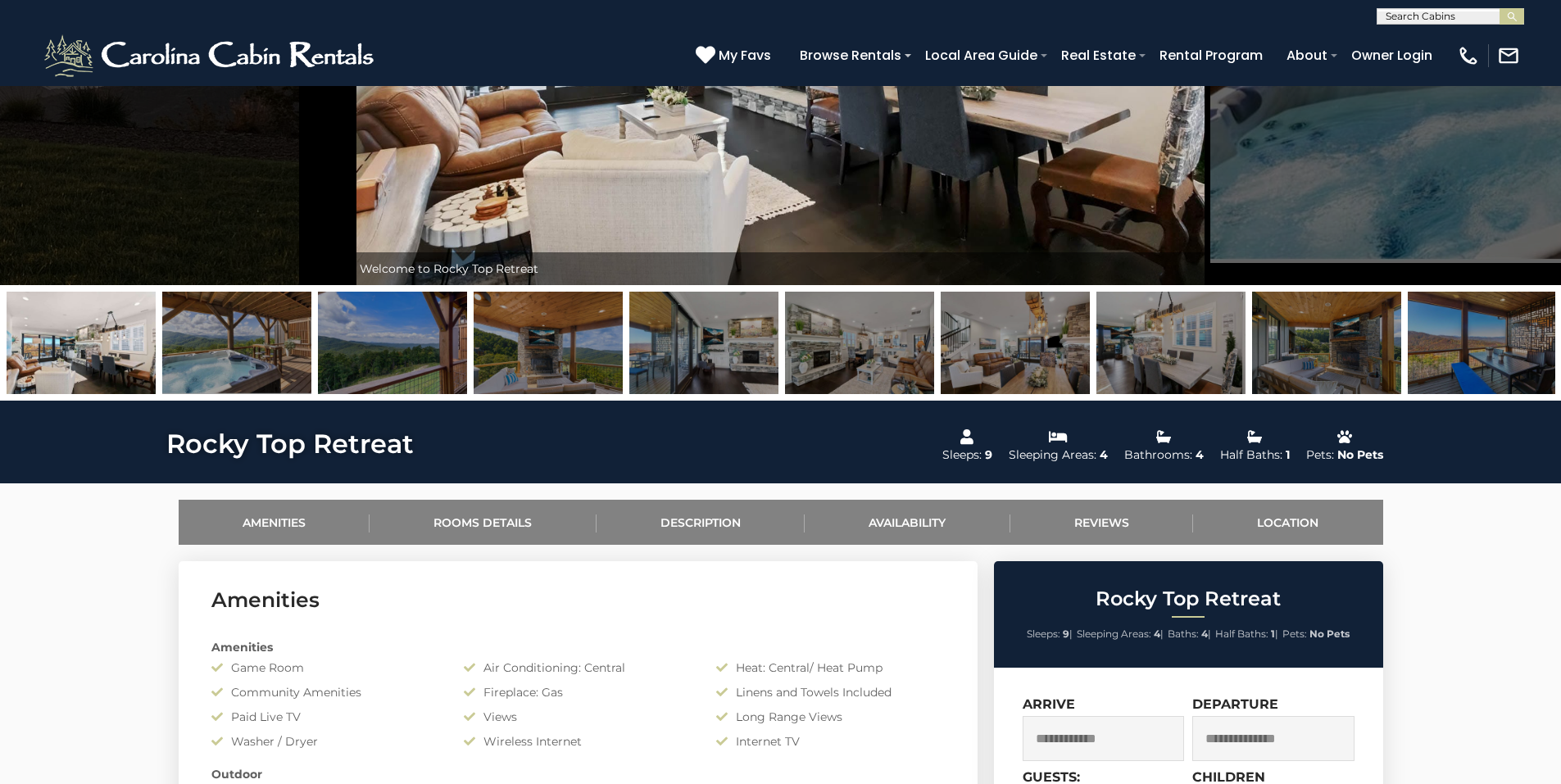
scroll to position [163, 0]
